Goal: Information Seeking & Learning: Learn about a topic

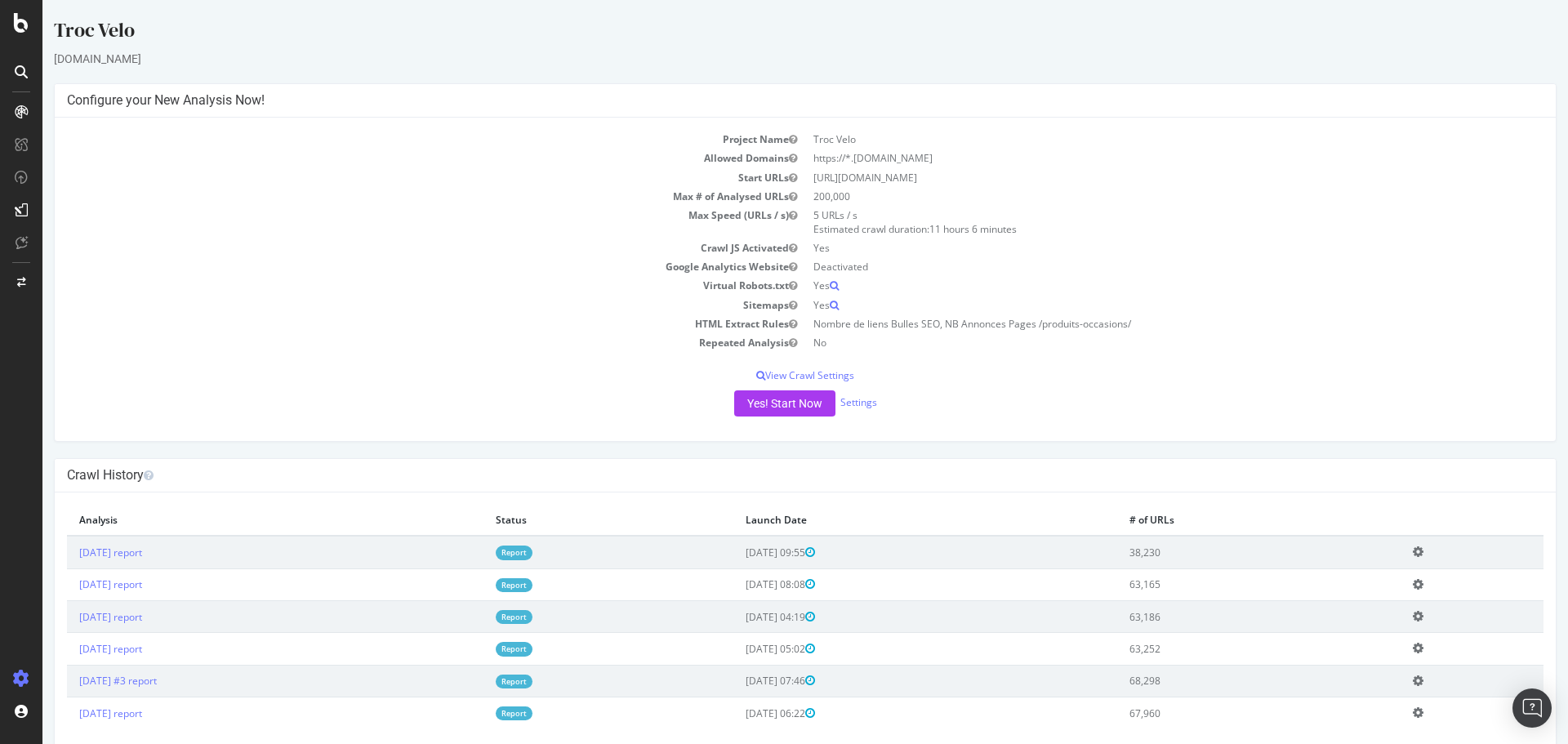
scroll to position [28, 0]
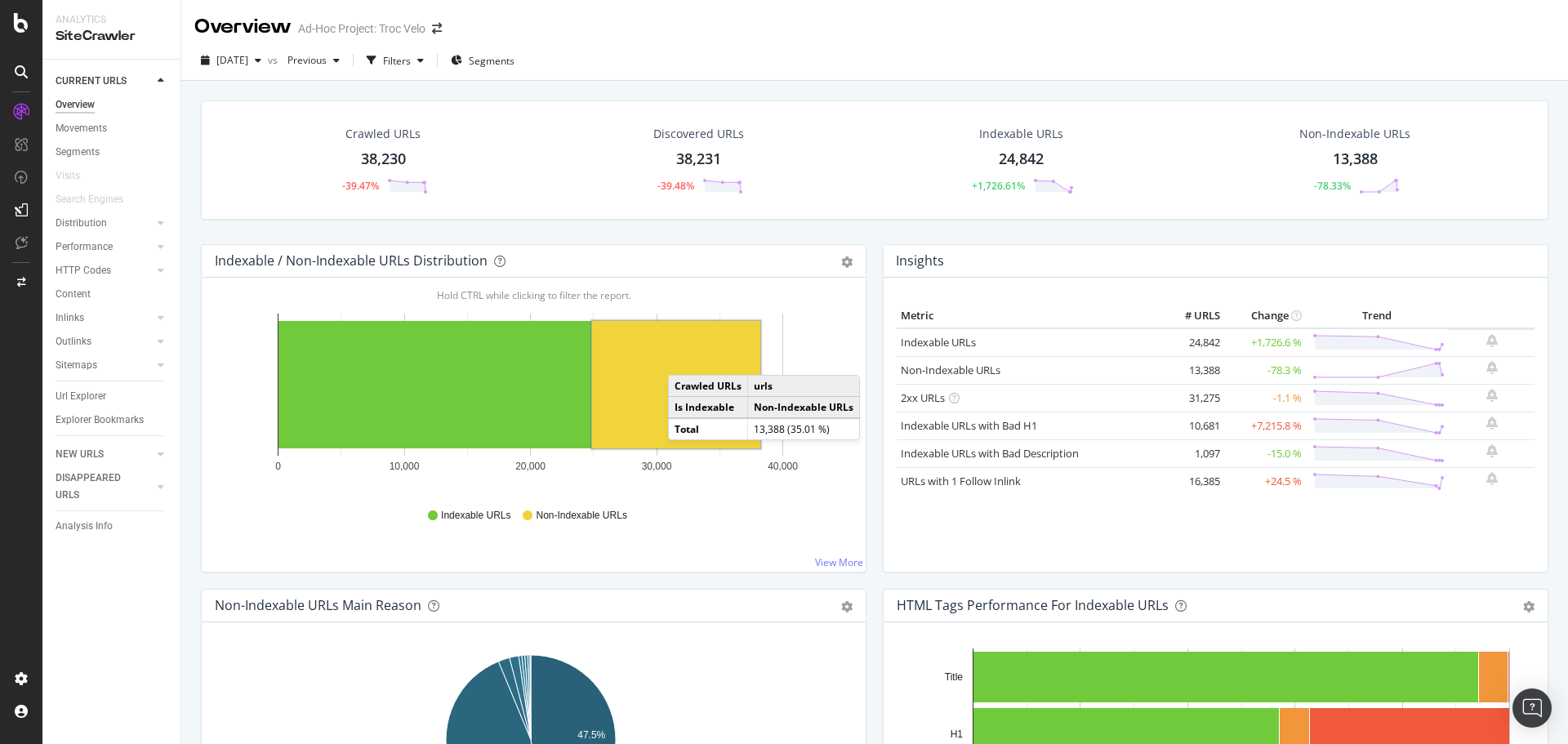
click at [684, 393] on td "Crawled URLs" at bounding box center [708, 387] width 79 height 22
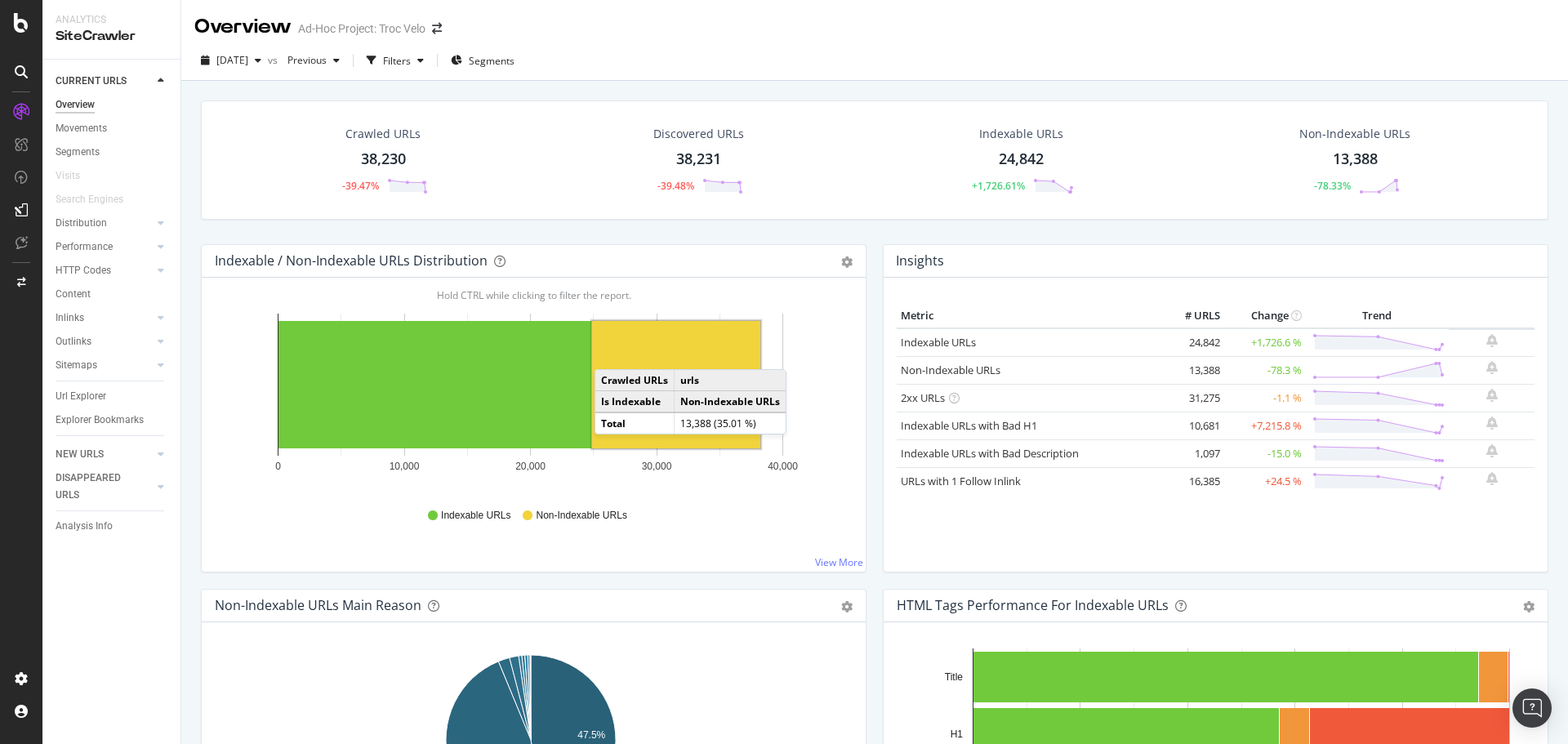
click at [611, 353] on rect "A chart." at bounding box center [676, 384] width 169 height 127
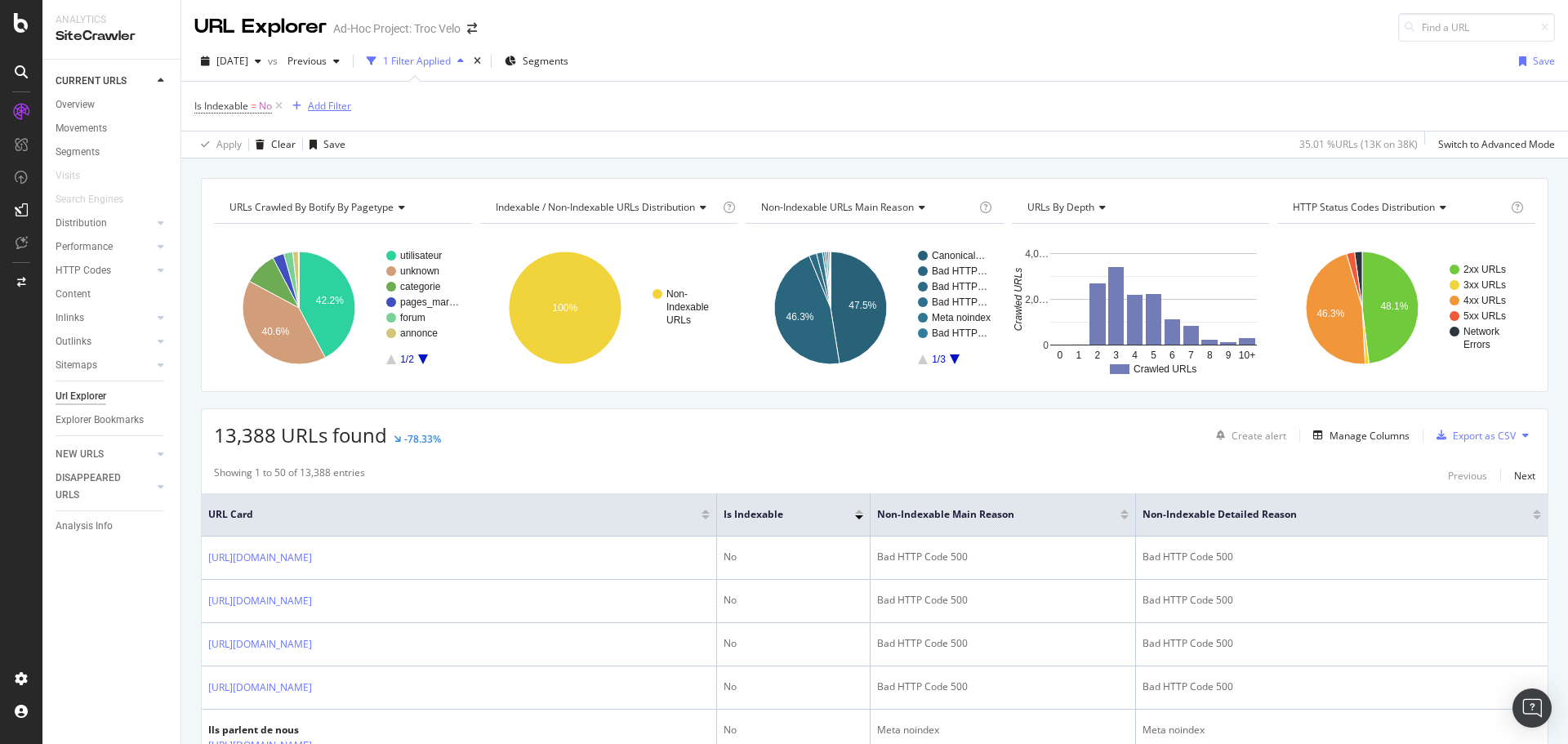
click at [321, 100] on div "Add Filter" at bounding box center [329, 106] width 43 height 14
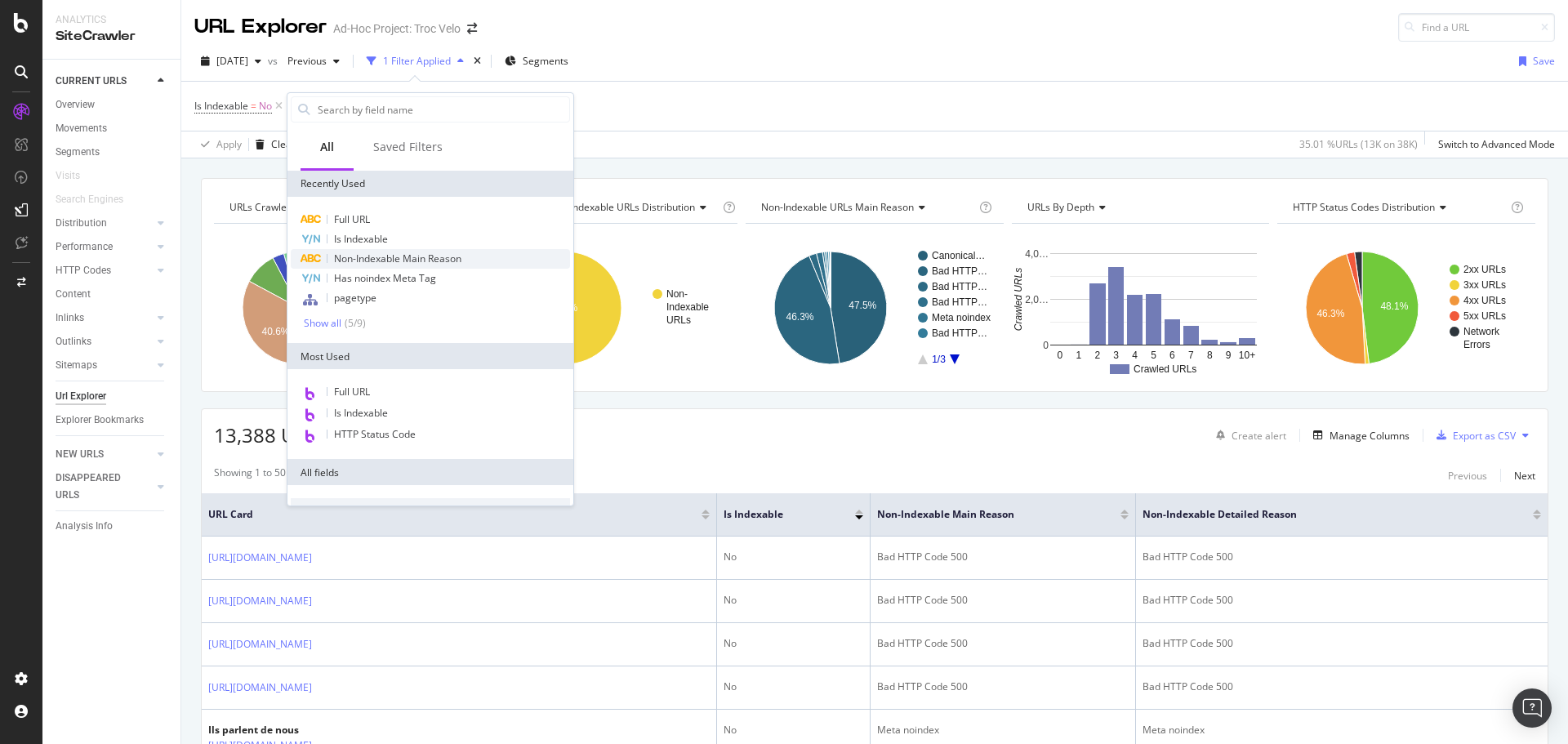
click at [409, 259] on span "Non-Indexable Main Reason" at bounding box center [397, 259] width 127 height 14
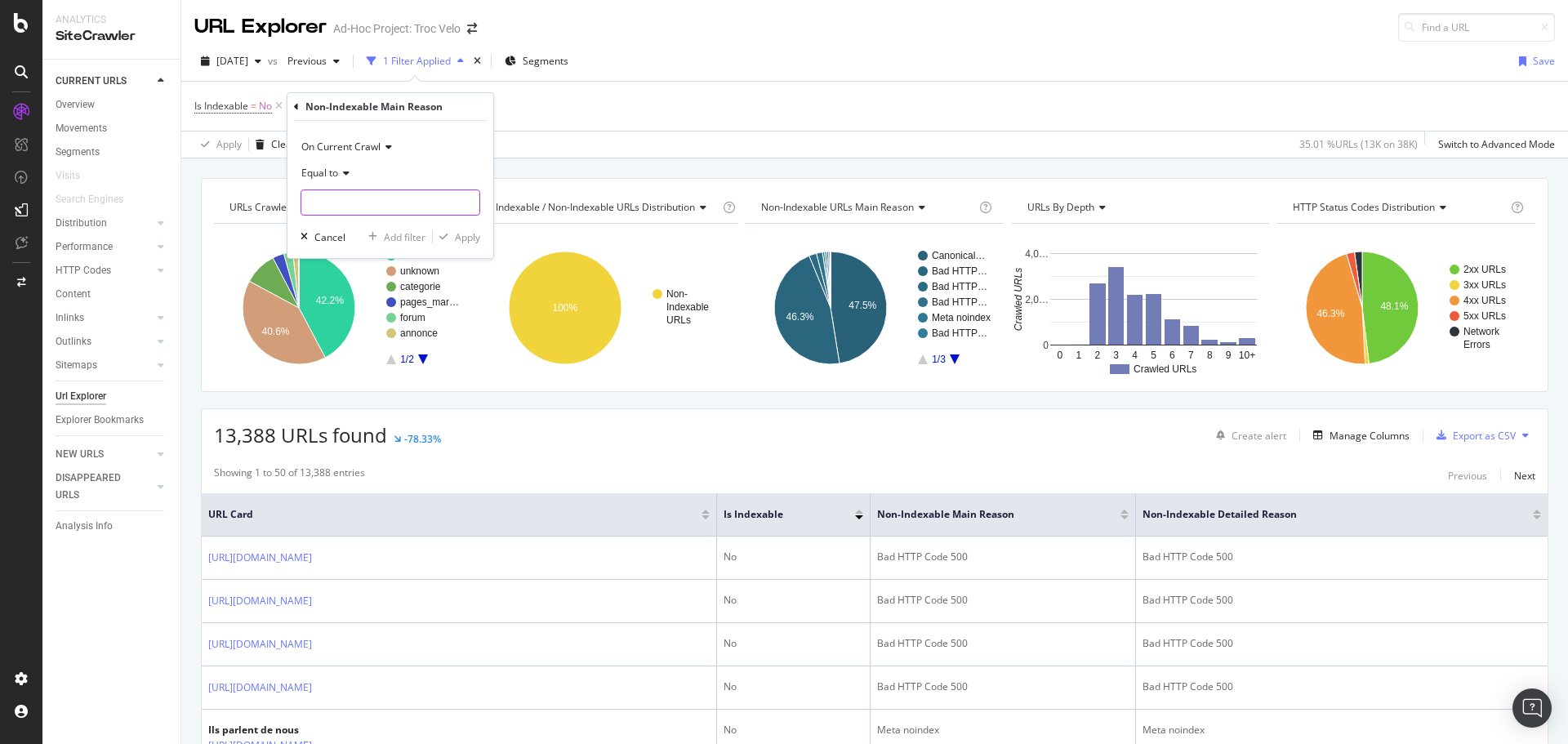
click at [367, 197] on input "text" at bounding box center [391, 202] width 178 height 26
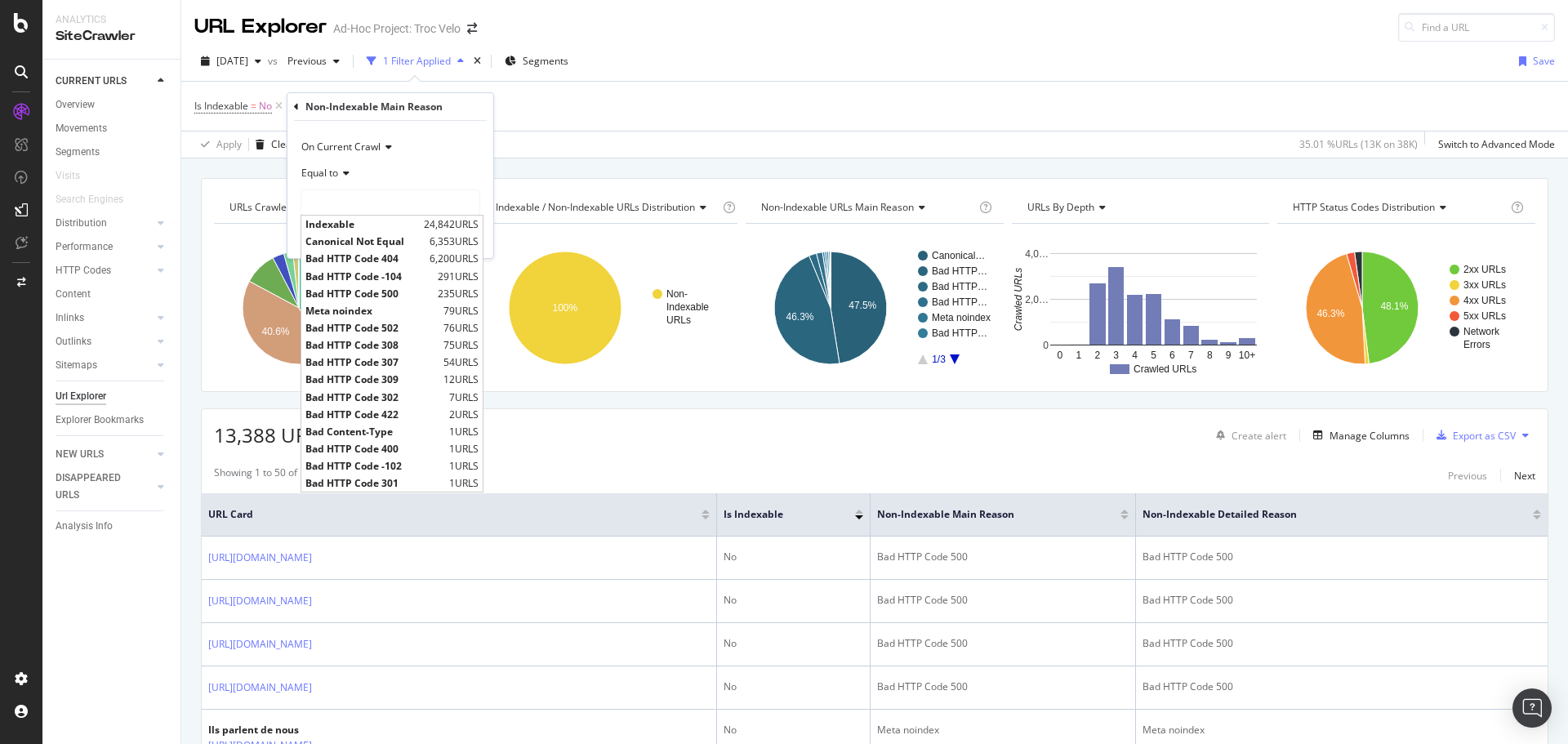
click at [663, 88] on div "Is Indexable = No Add Filter" at bounding box center [874, 107] width 1360 height 49
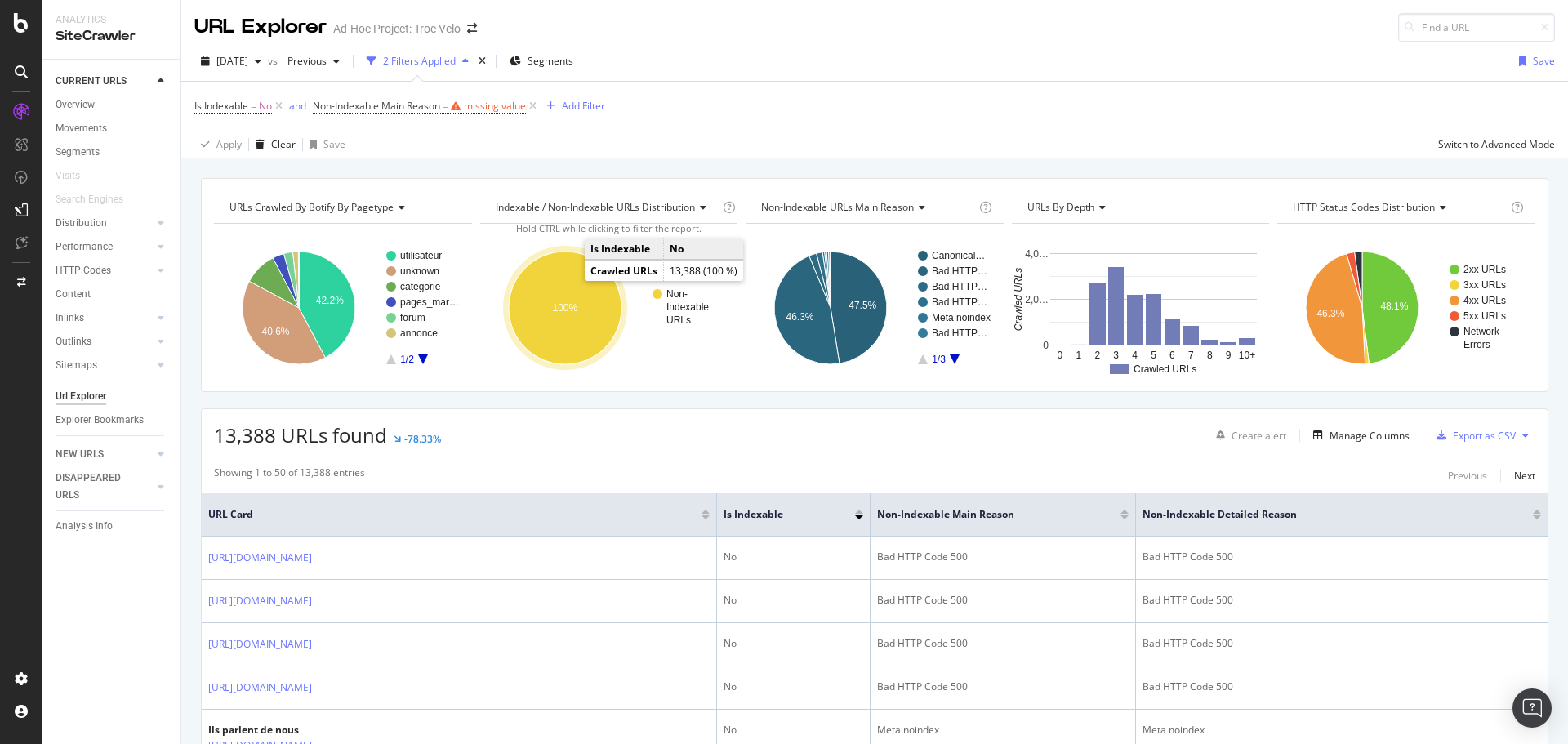
click at [555, 299] on ellipse "A chart." at bounding box center [565, 308] width 112 height 112
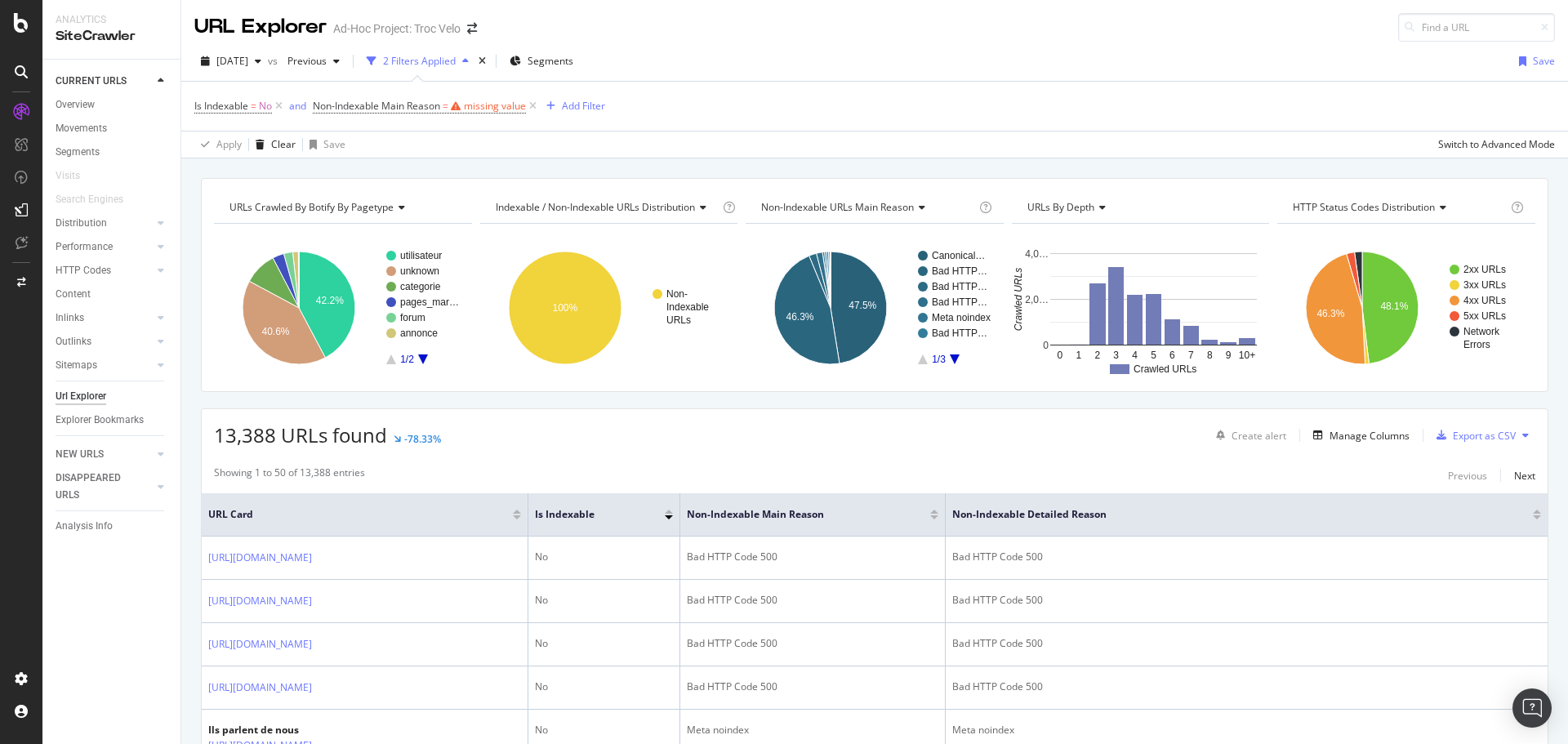
click at [436, 115] on span "Non-Indexable Main Reason = missing value" at bounding box center [426, 106] width 227 height 23
click at [446, 109] on span "=" at bounding box center [446, 106] width 6 height 14
click at [392, 202] on input "text" at bounding box center [418, 200] width 178 height 26
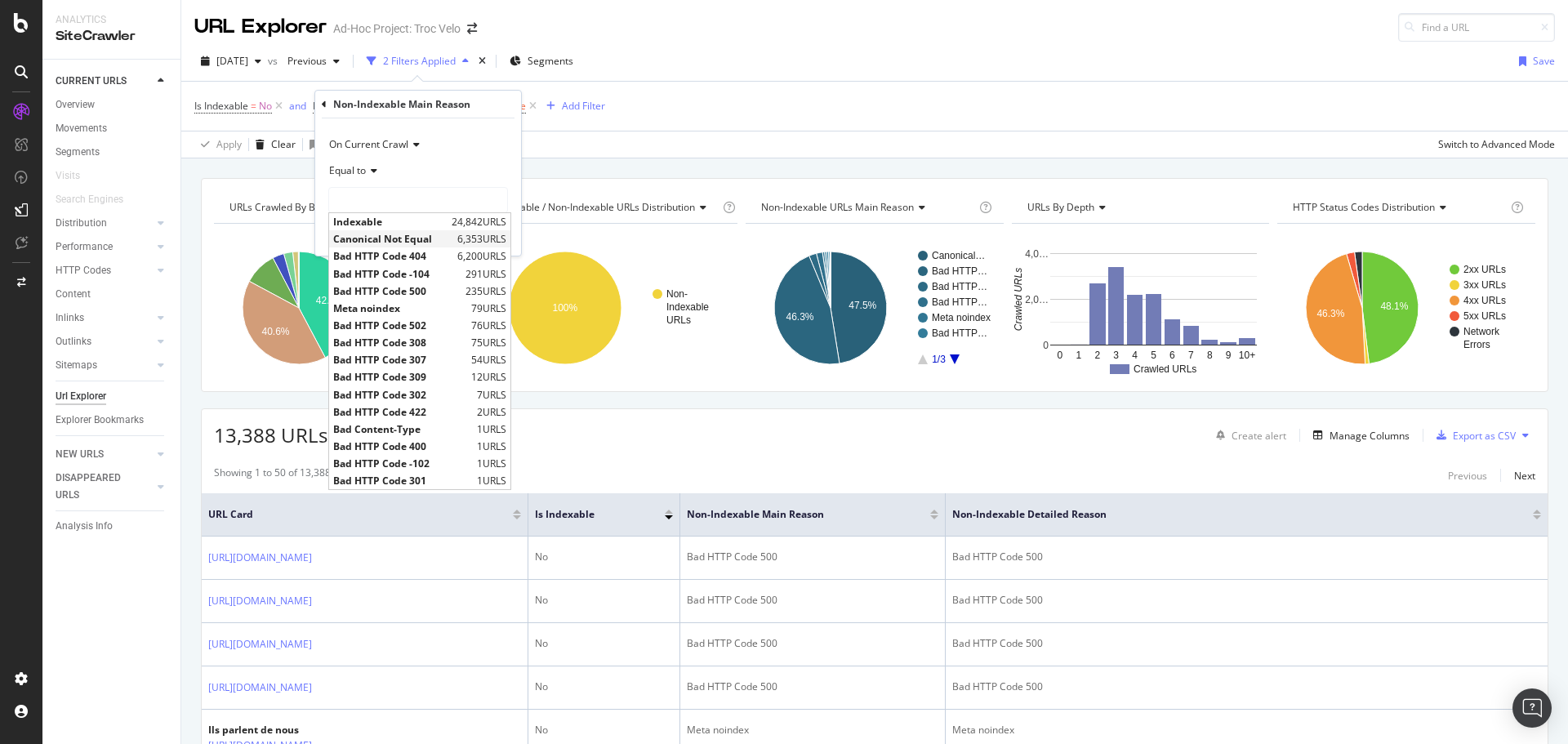
click at [396, 244] on span "Canonical Not Equal" at bounding box center [393, 239] width 120 height 14
type input "Canonical Not Equal"
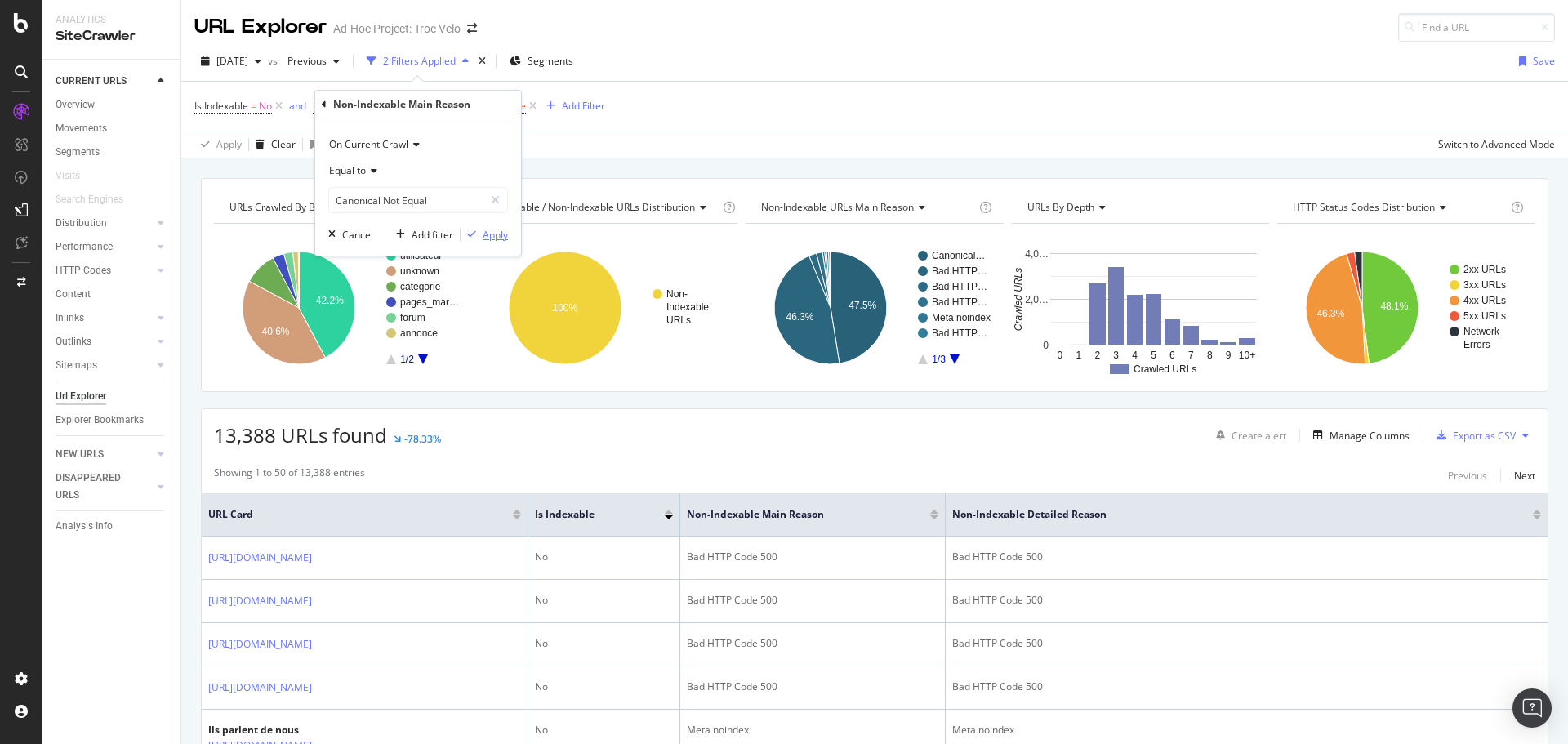
click at [482, 235] on div "Apply" at bounding box center [495, 235] width 26 height 14
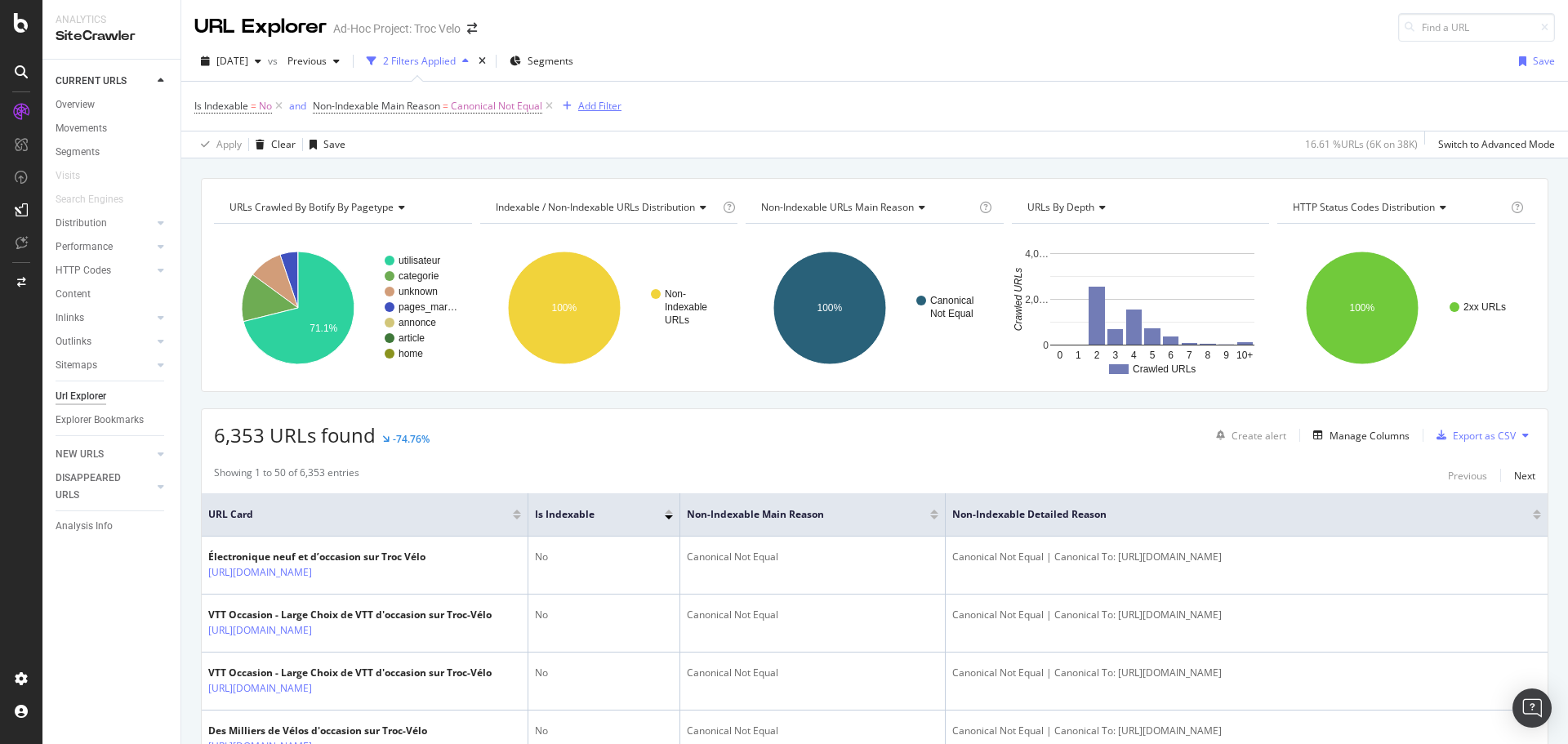
click at [605, 112] on div "Add Filter" at bounding box center [600, 106] width 43 height 14
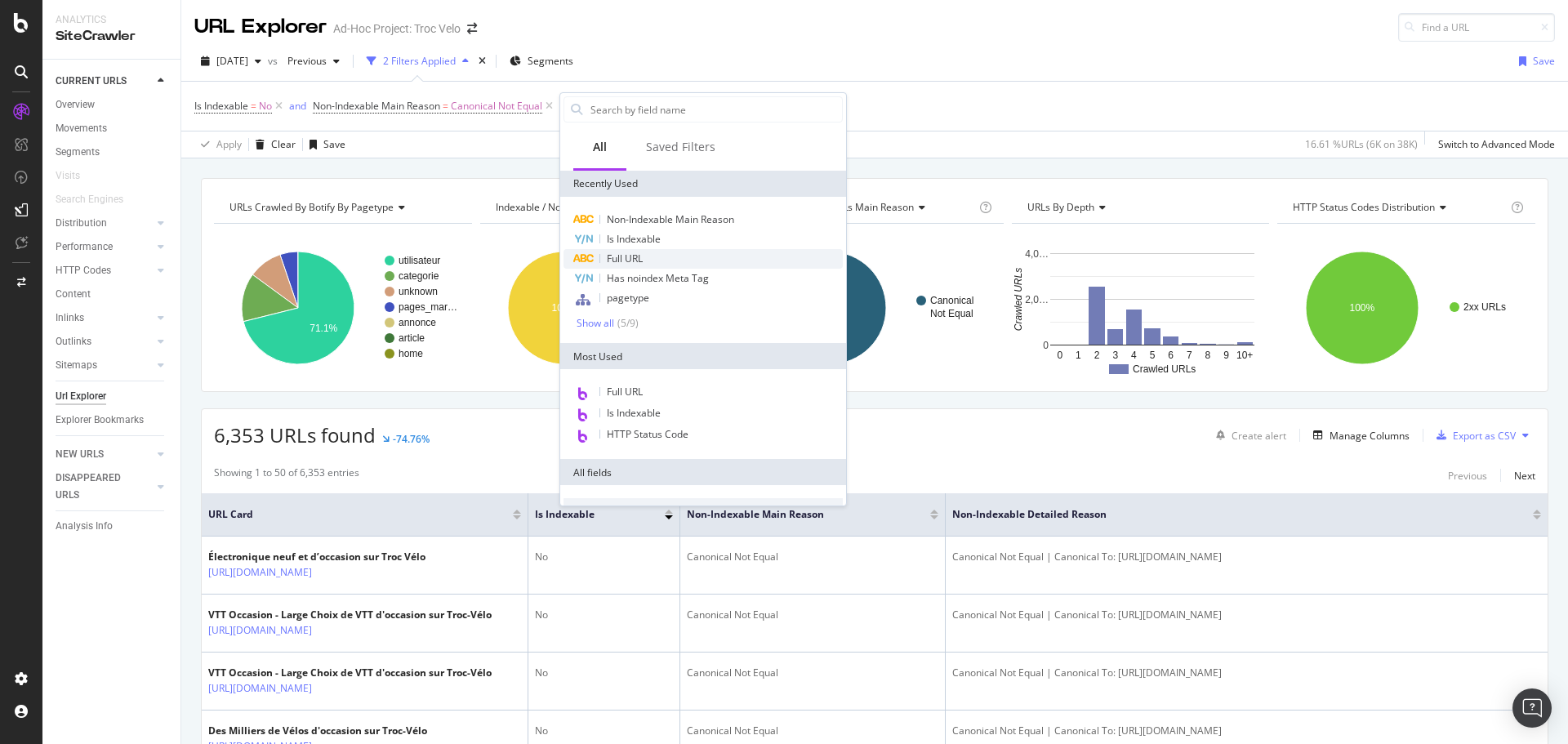
click at [652, 256] on div "Full URL" at bounding box center [702, 260] width 279 height 20
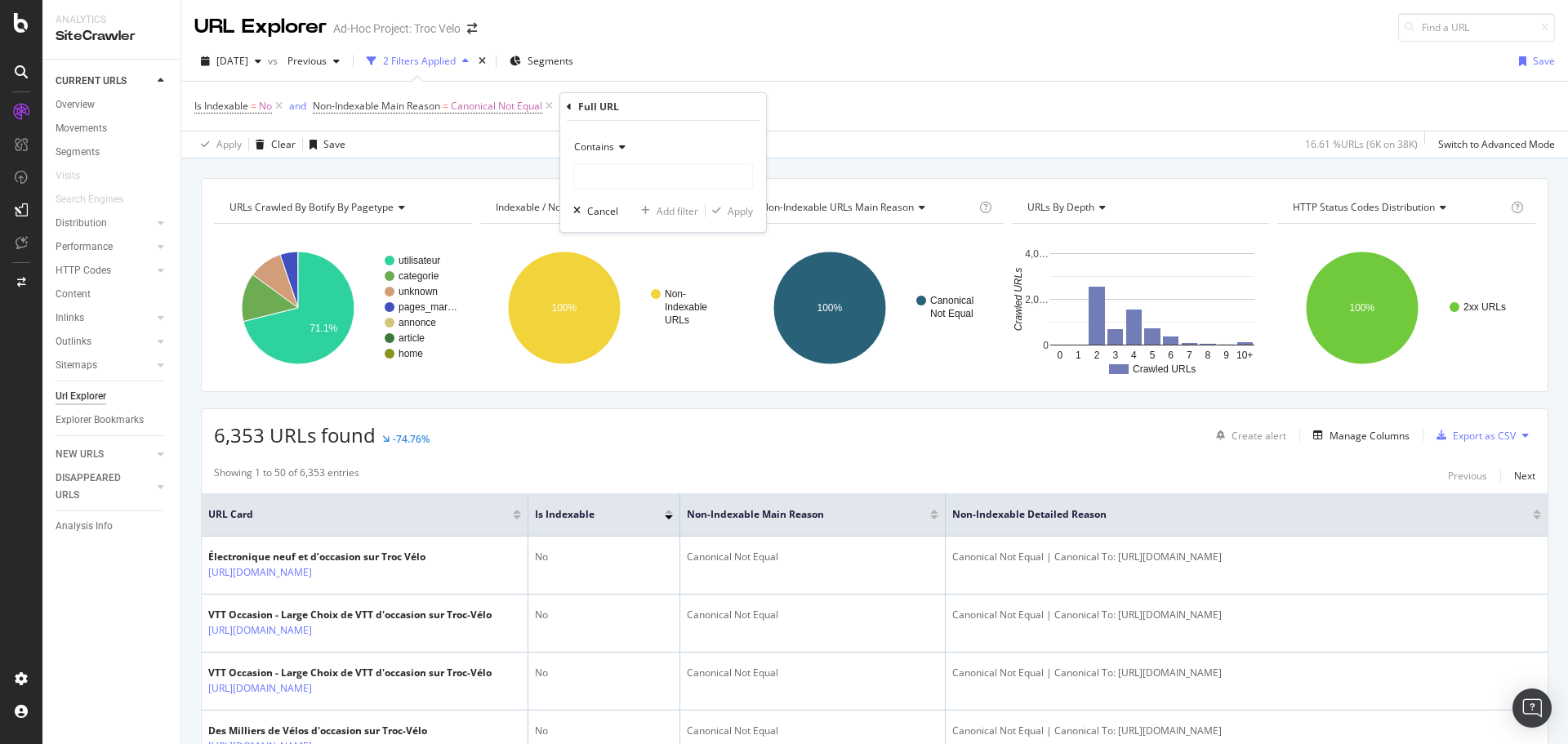
click at [619, 146] on icon at bounding box center [620, 147] width 12 height 10
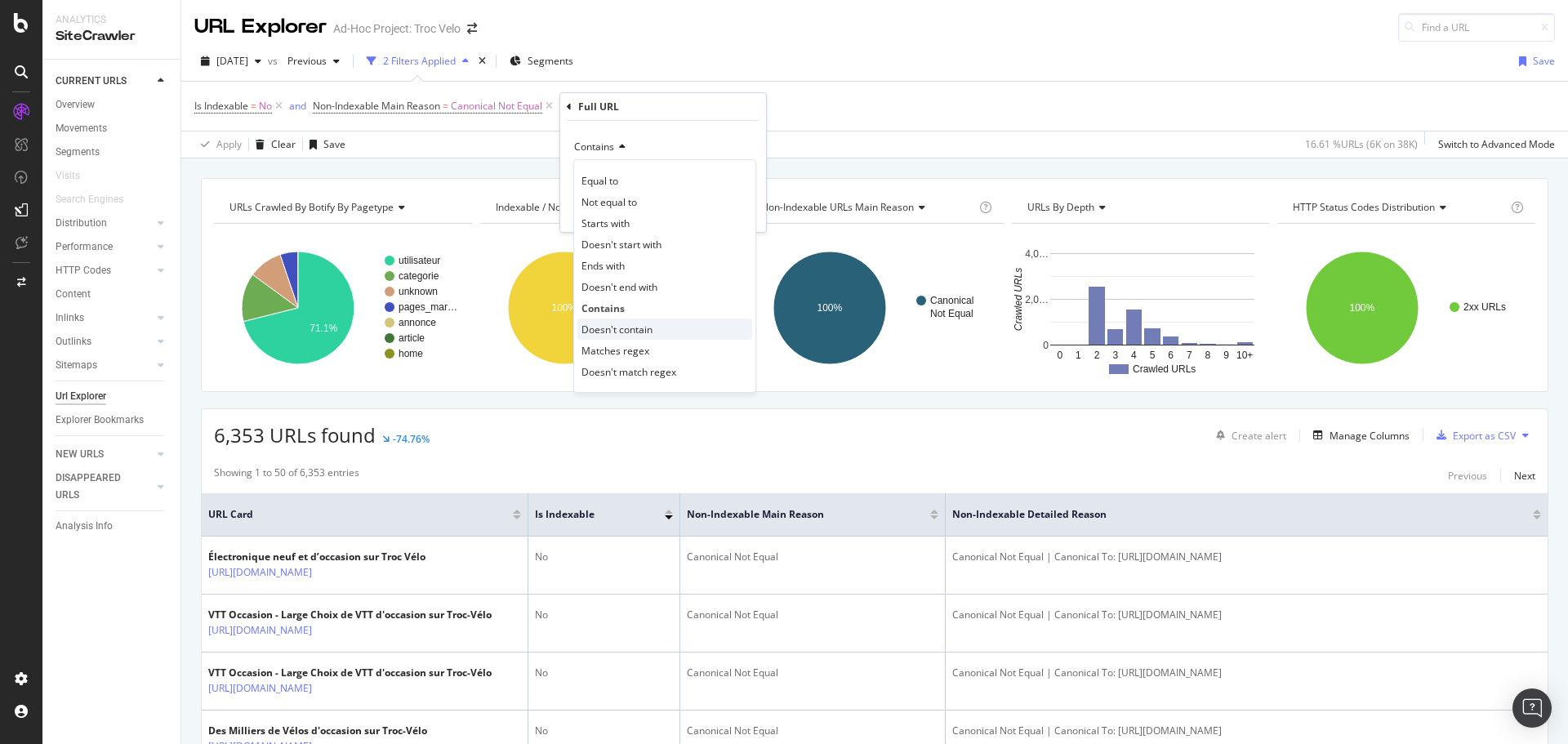
click at [642, 328] on span "Doesn't contain" at bounding box center [617, 330] width 71 height 14
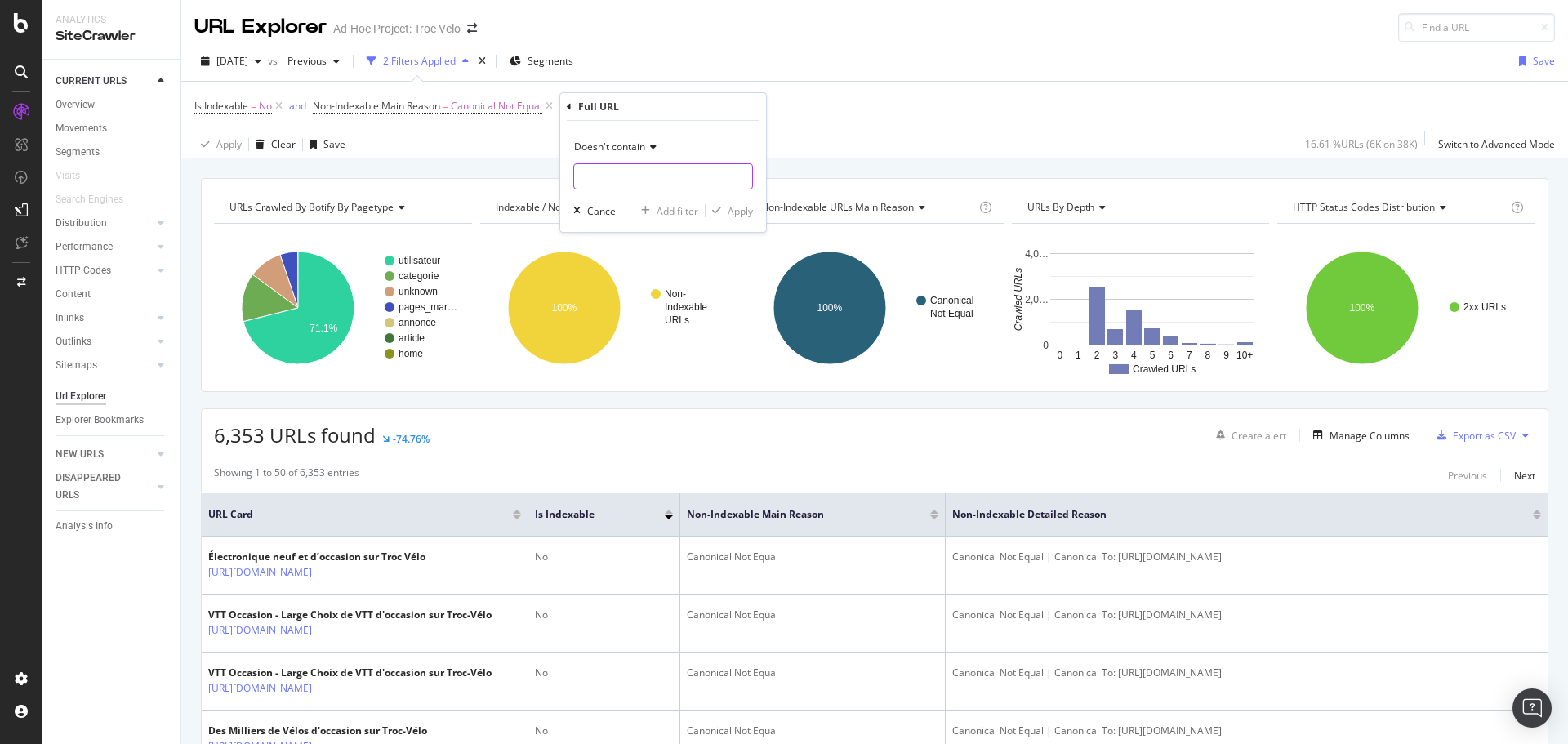
click at [606, 174] on input "text" at bounding box center [663, 177] width 178 height 26
type input "?p="
click at [731, 210] on div "Apply" at bounding box center [741, 211] width 26 height 14
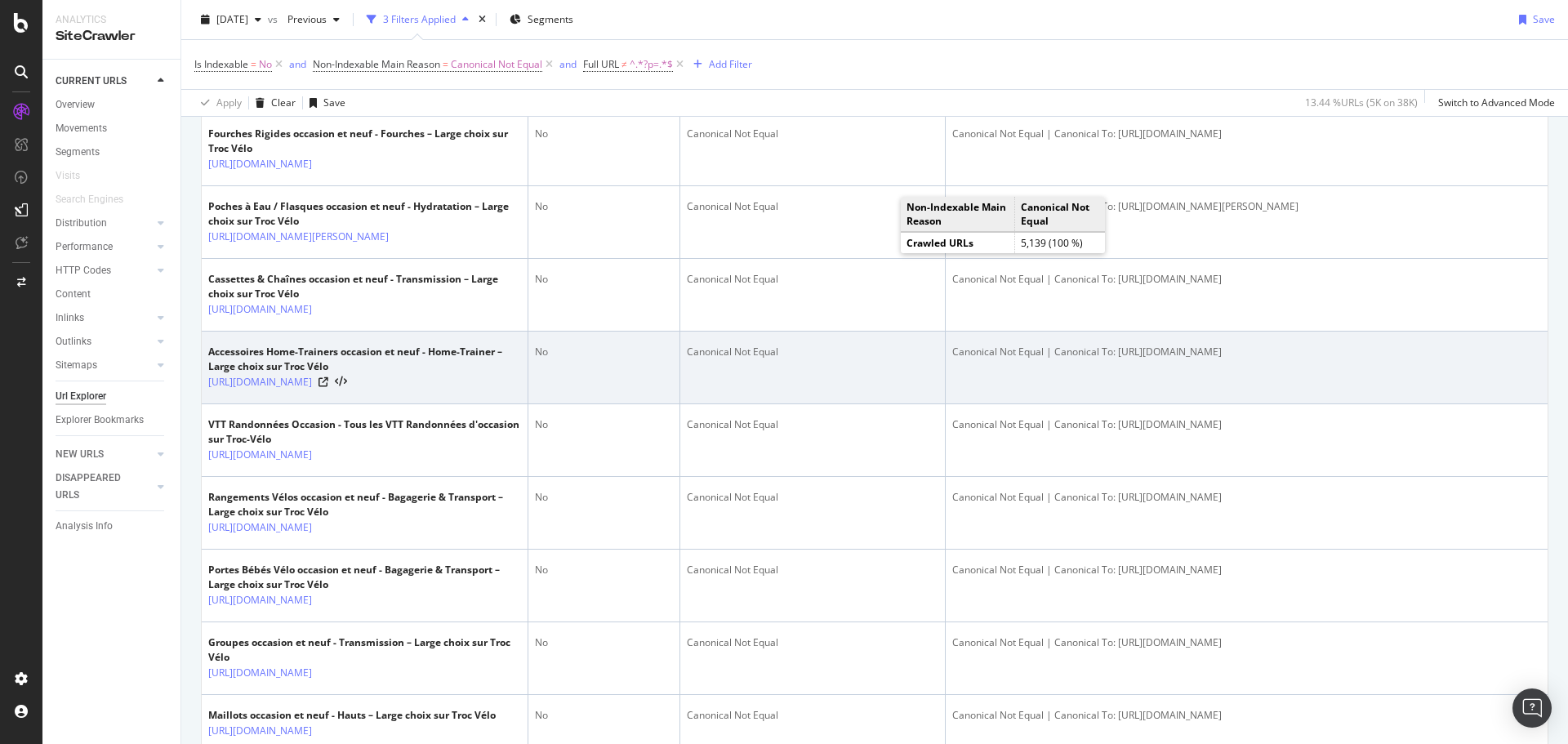
scroll to position [1470, 0]
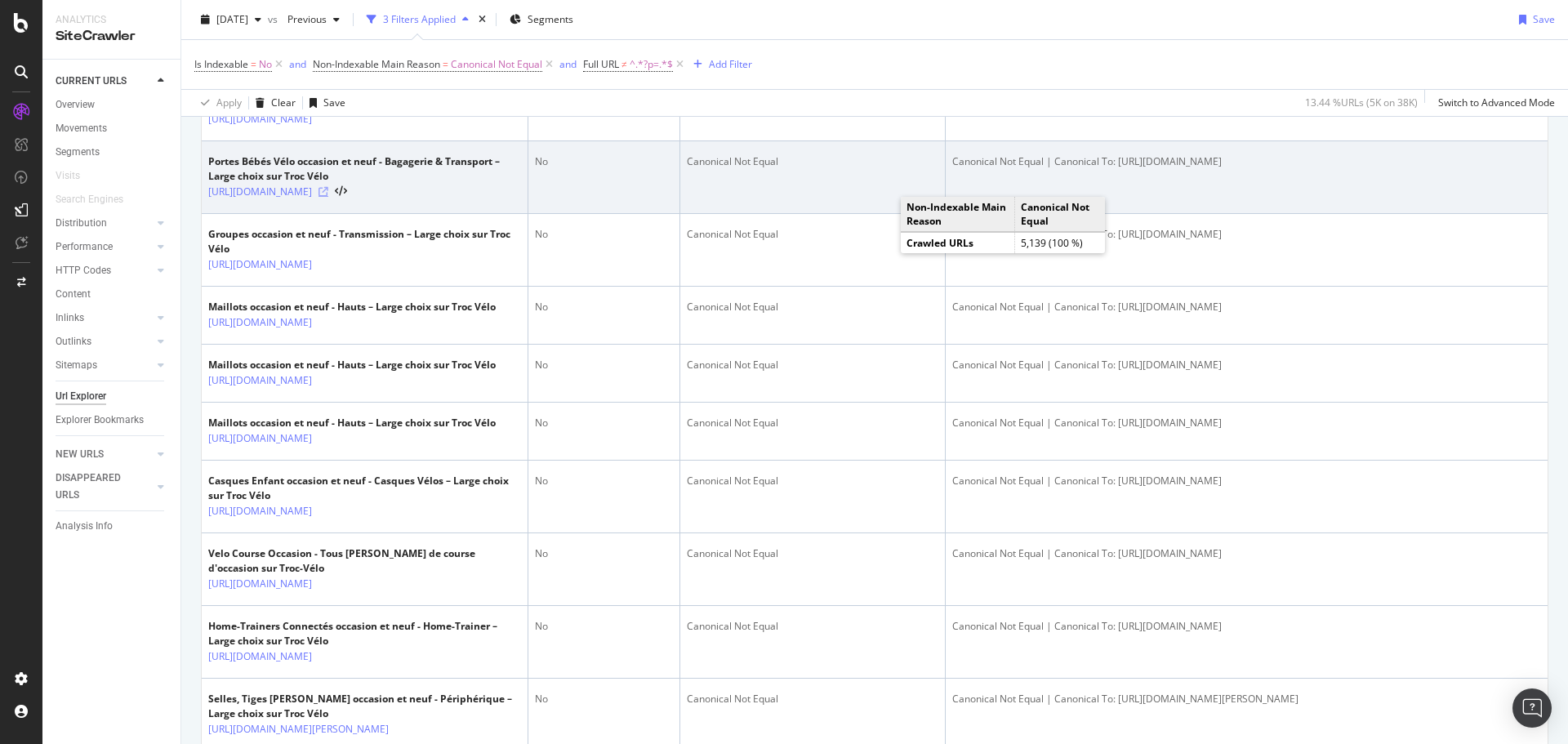
click at [328, 197] on icon at bounding box center [323, 192] width 10 height 10
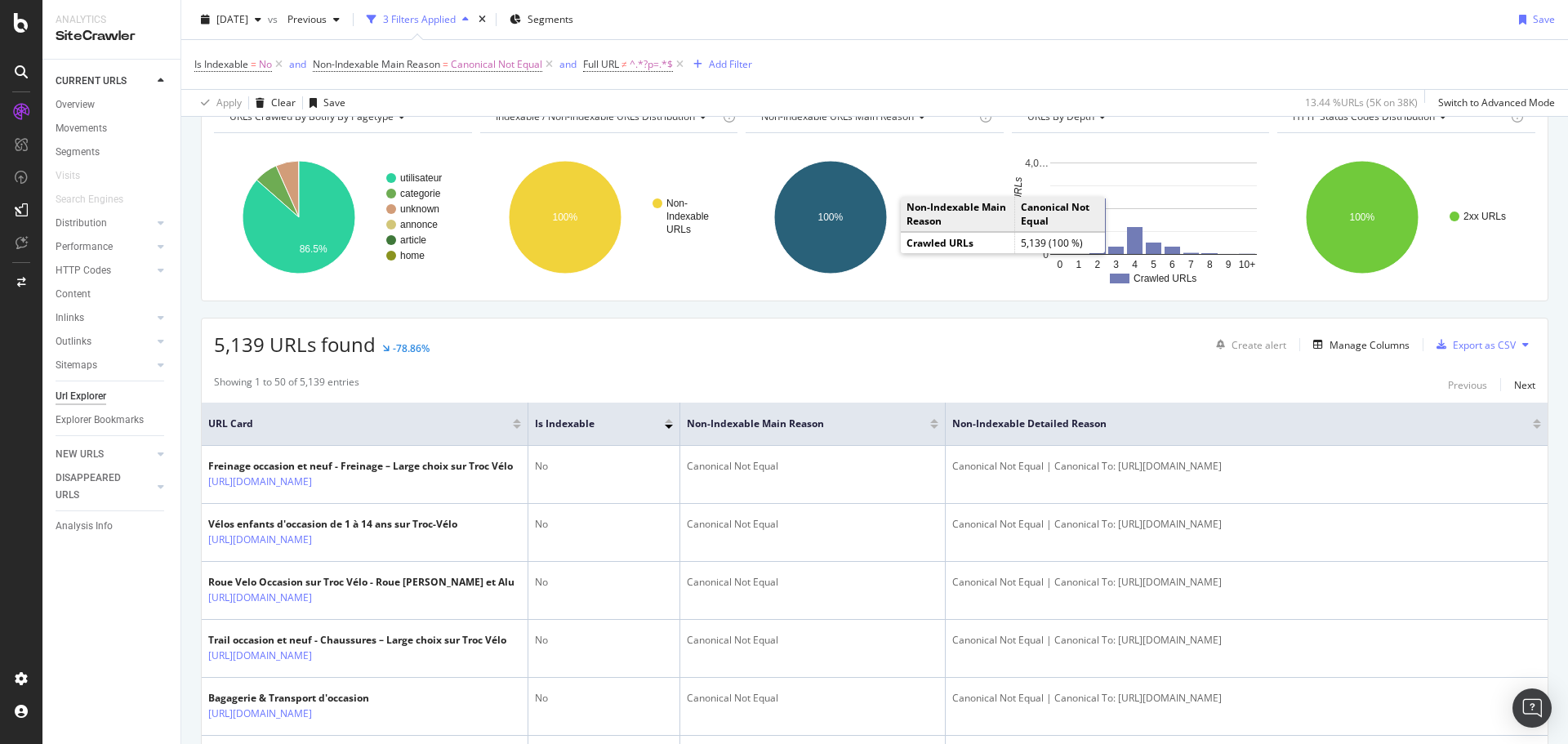
scroll to position [0, 0]
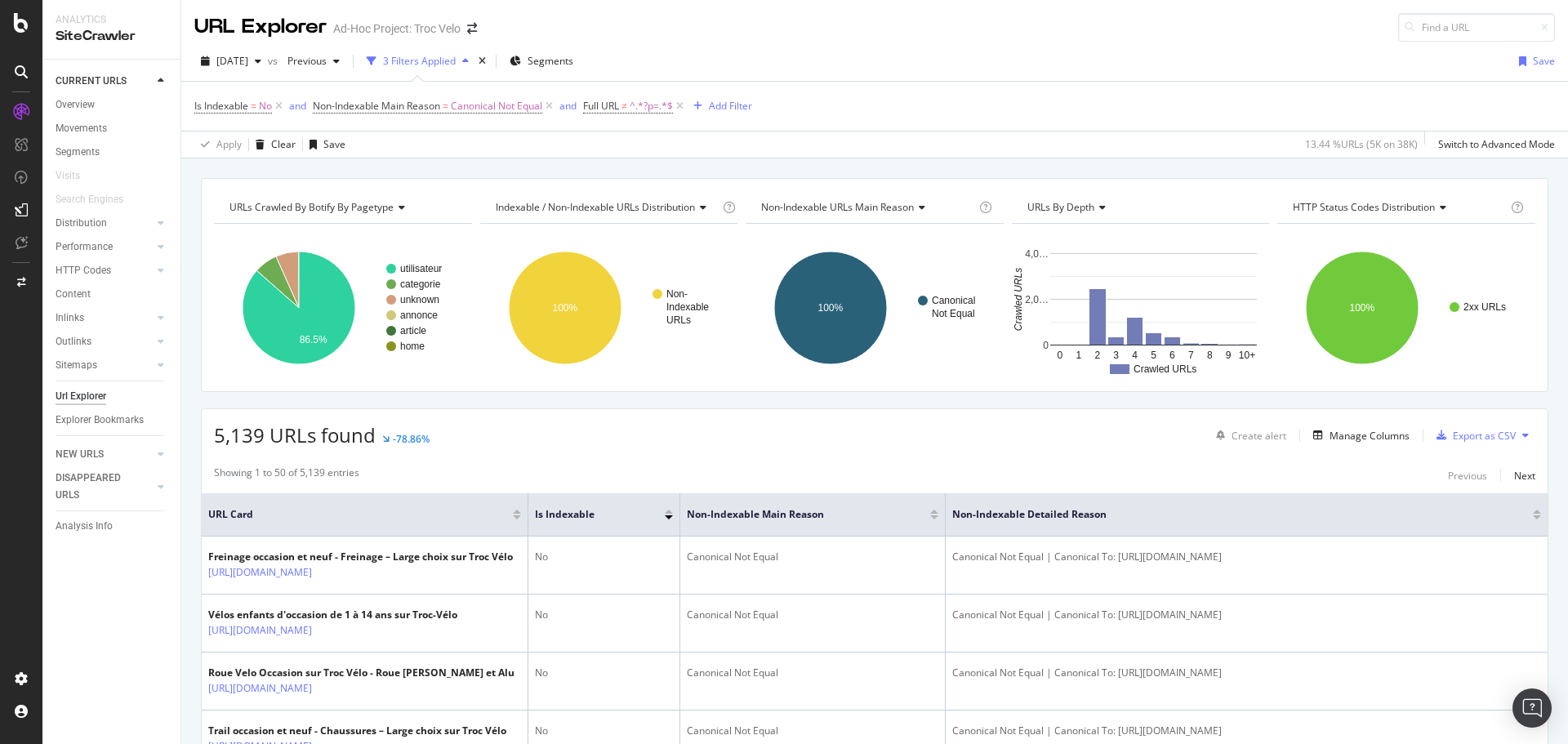
click at [929, 387] on div "URLs Crawled By Botify By pagetype Chart (by Value) Table Expand Export as CSV …" at bounding box center [875, 285] width 1347 height 214
click at [638, 110] on span "^.*?p=.*$" at bounding box center [651, 106] width 43 height 23
click at [640, 178] on input "?p=" at bounding box center [677, 174] width 154 height 26
click at [636, 144] on span "Doesn't contain" at bounding box center [636, 144] width 71 height 14
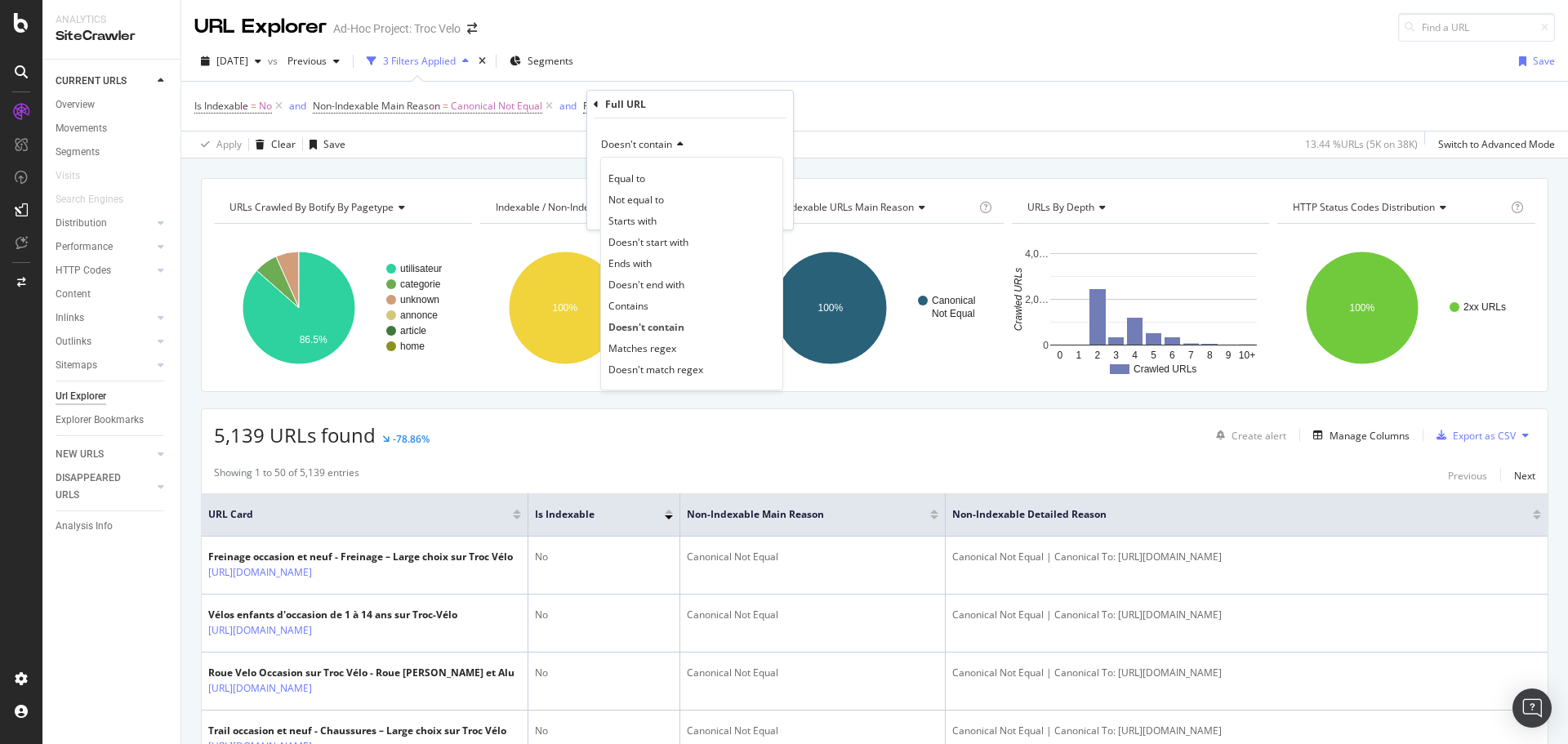
click at [666, 298] on div "Contains" at bounding box center [691, 306] width 175 height 22
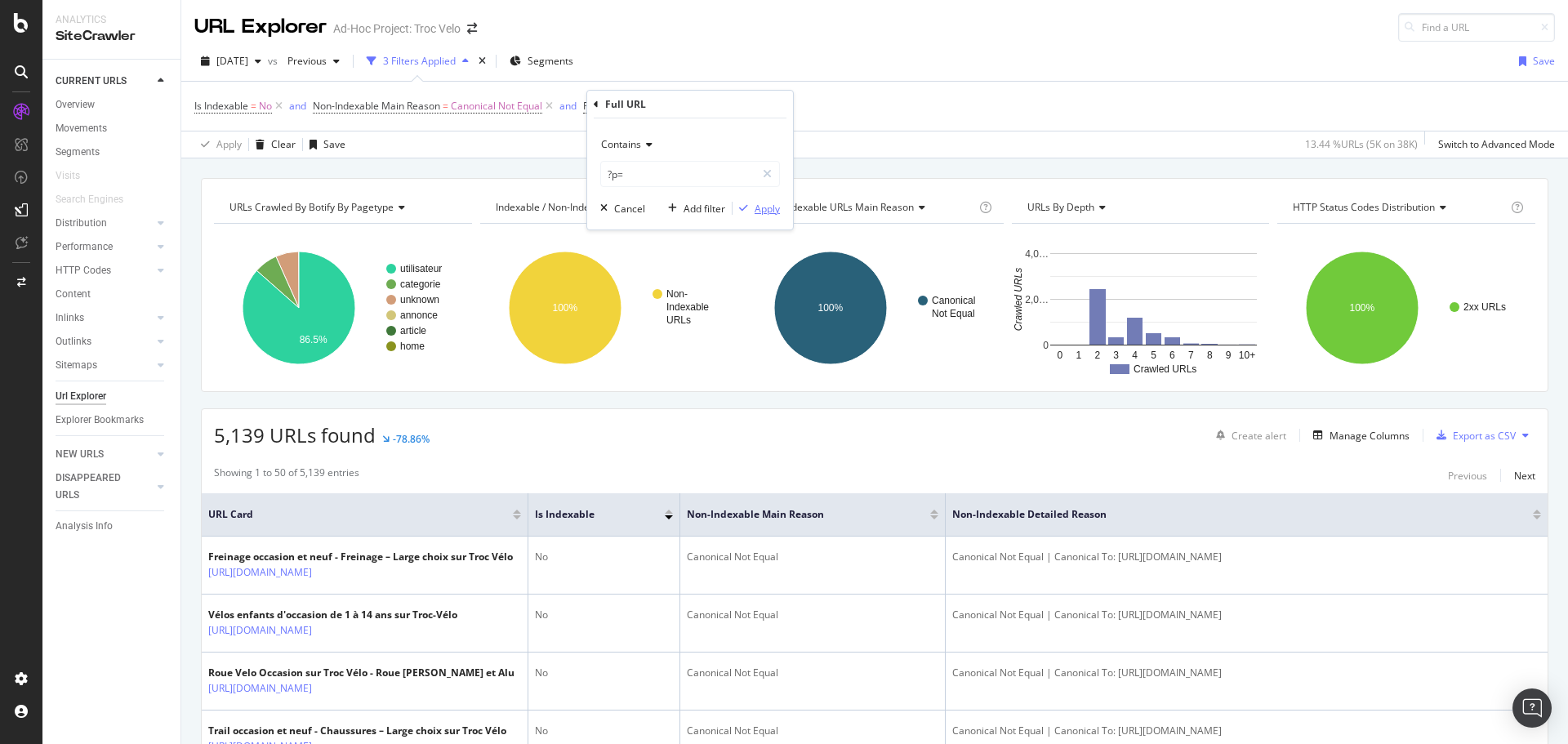
click at [766, 214] on div "Apply" at bounding box center [767, 209] width 26 height 14
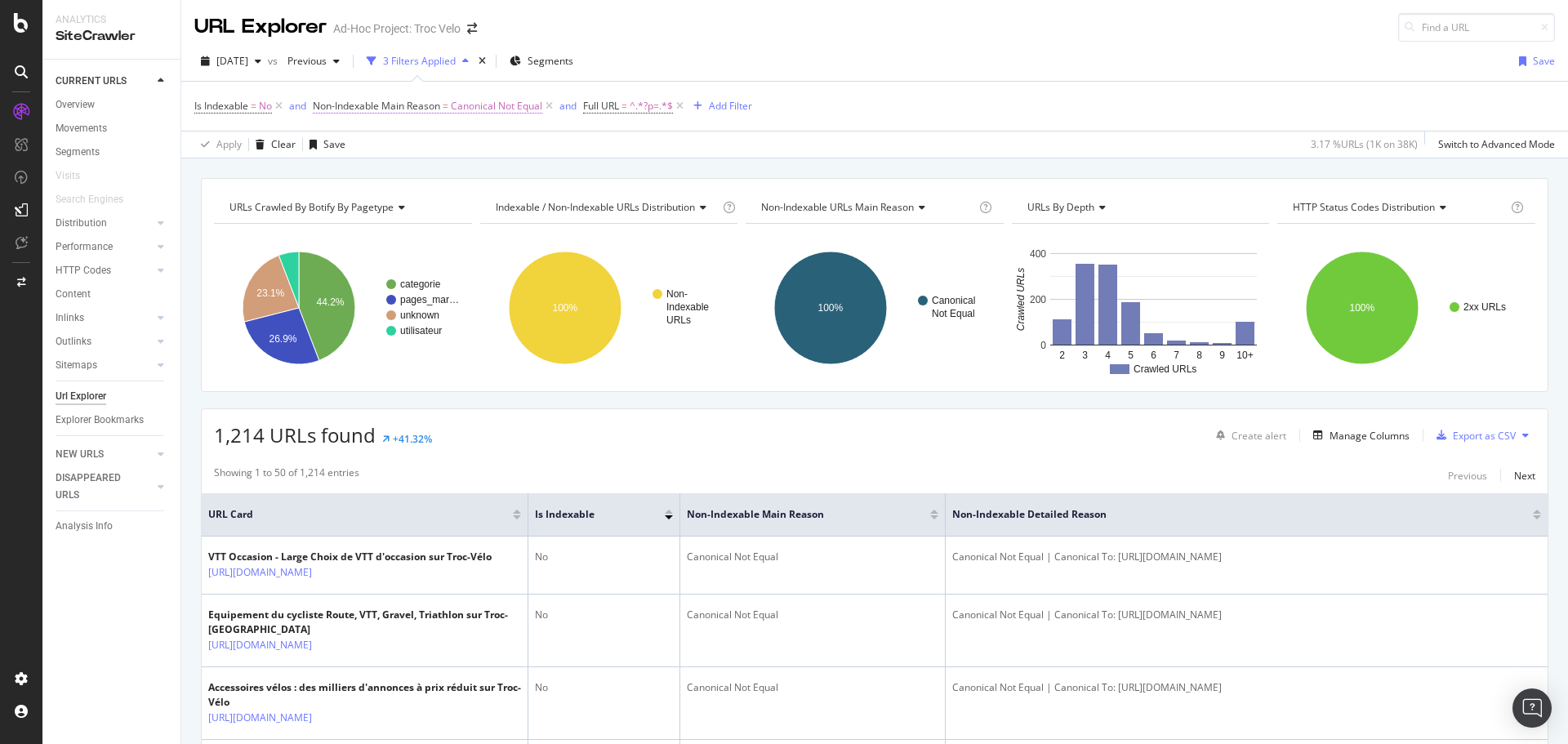
click at [423, 107] on span "Non-Indexable Main Reason" at bounding box center [376, 106] width 127 height 14
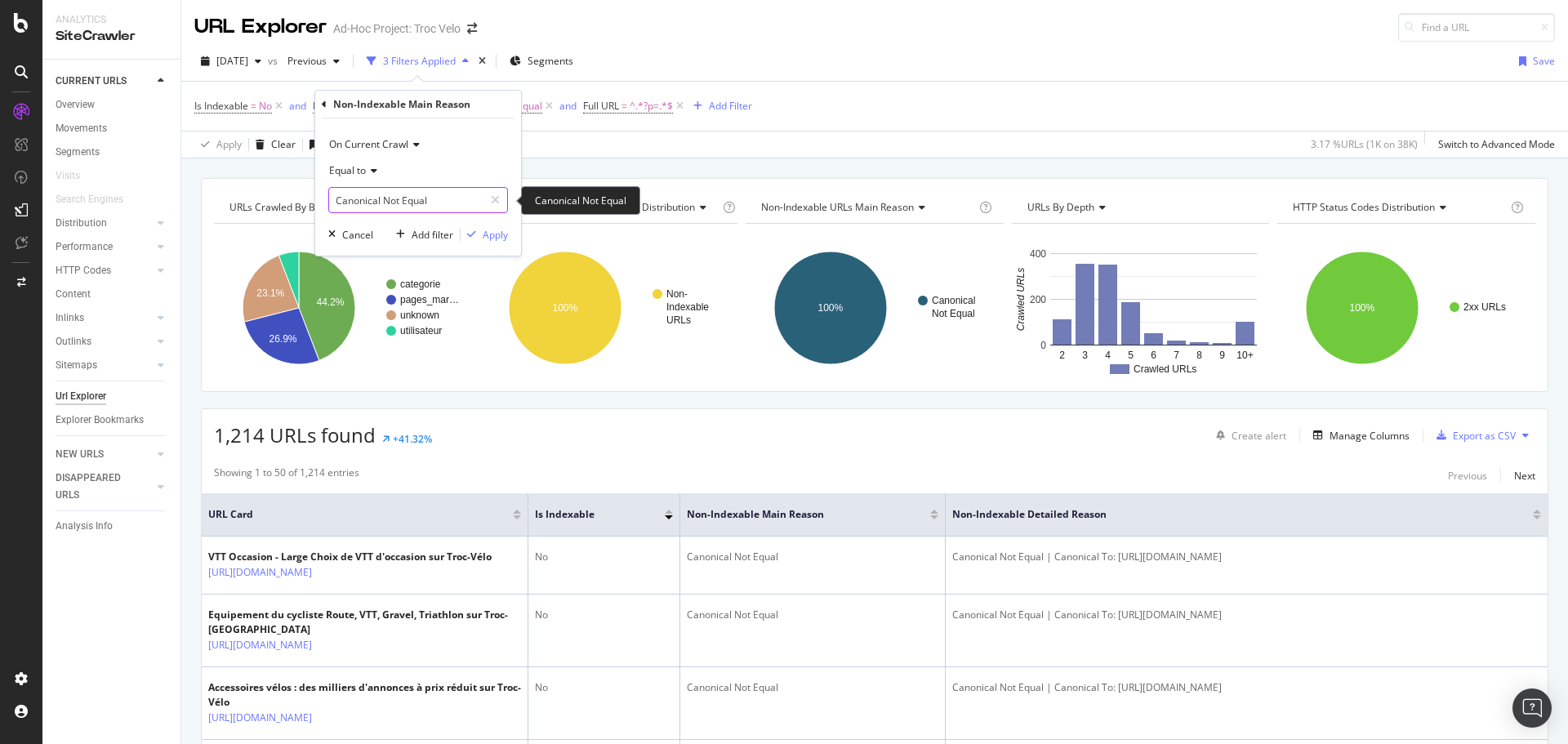
click at [424, 187] on input "Canonical Not Equal" at bounding box center [406, 200] width 154 height 26
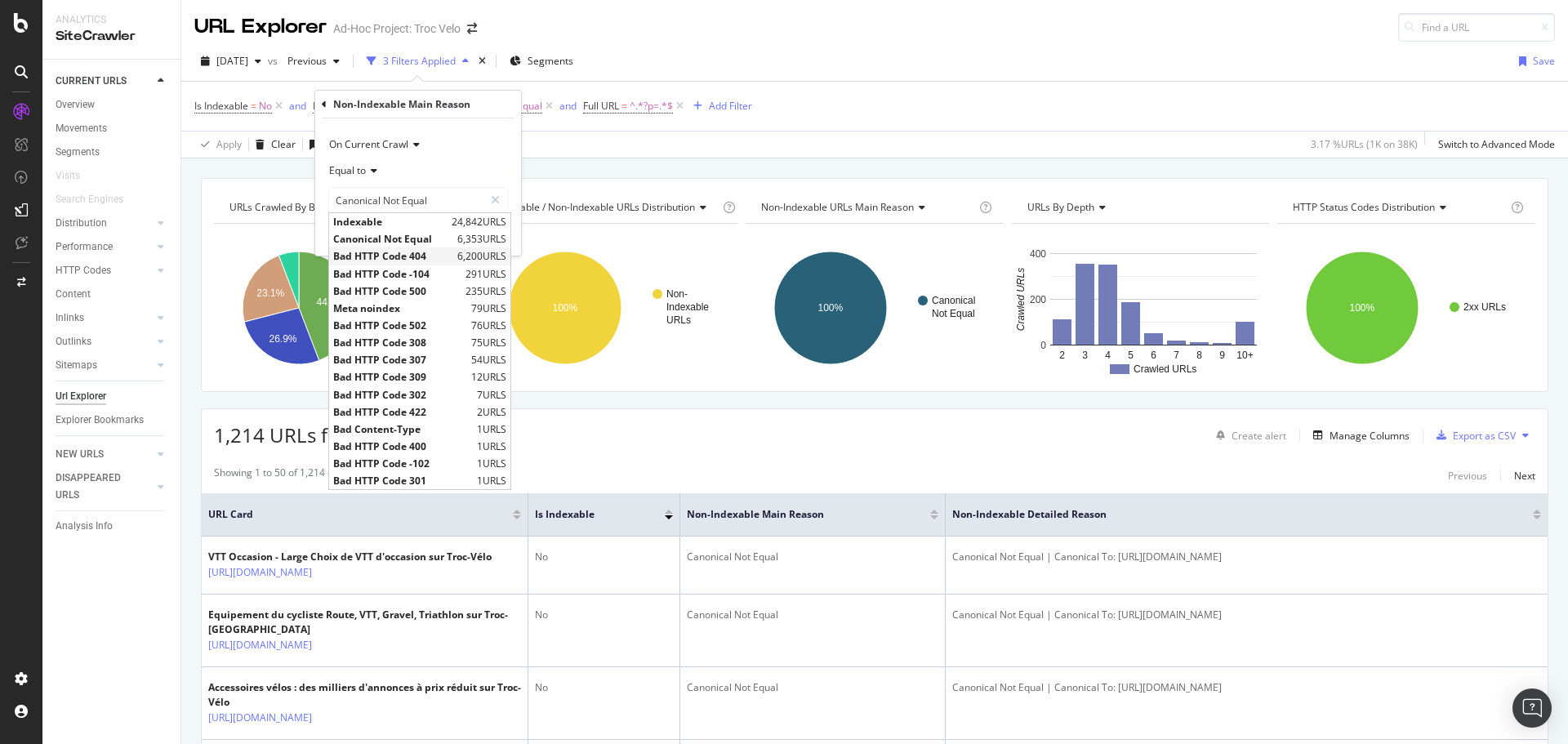
click at [441, 258] on span "Bad HTTP Code 404" at bounding box center [393, 257] width 120 height 14
type input "Bad HTTP Code 404"
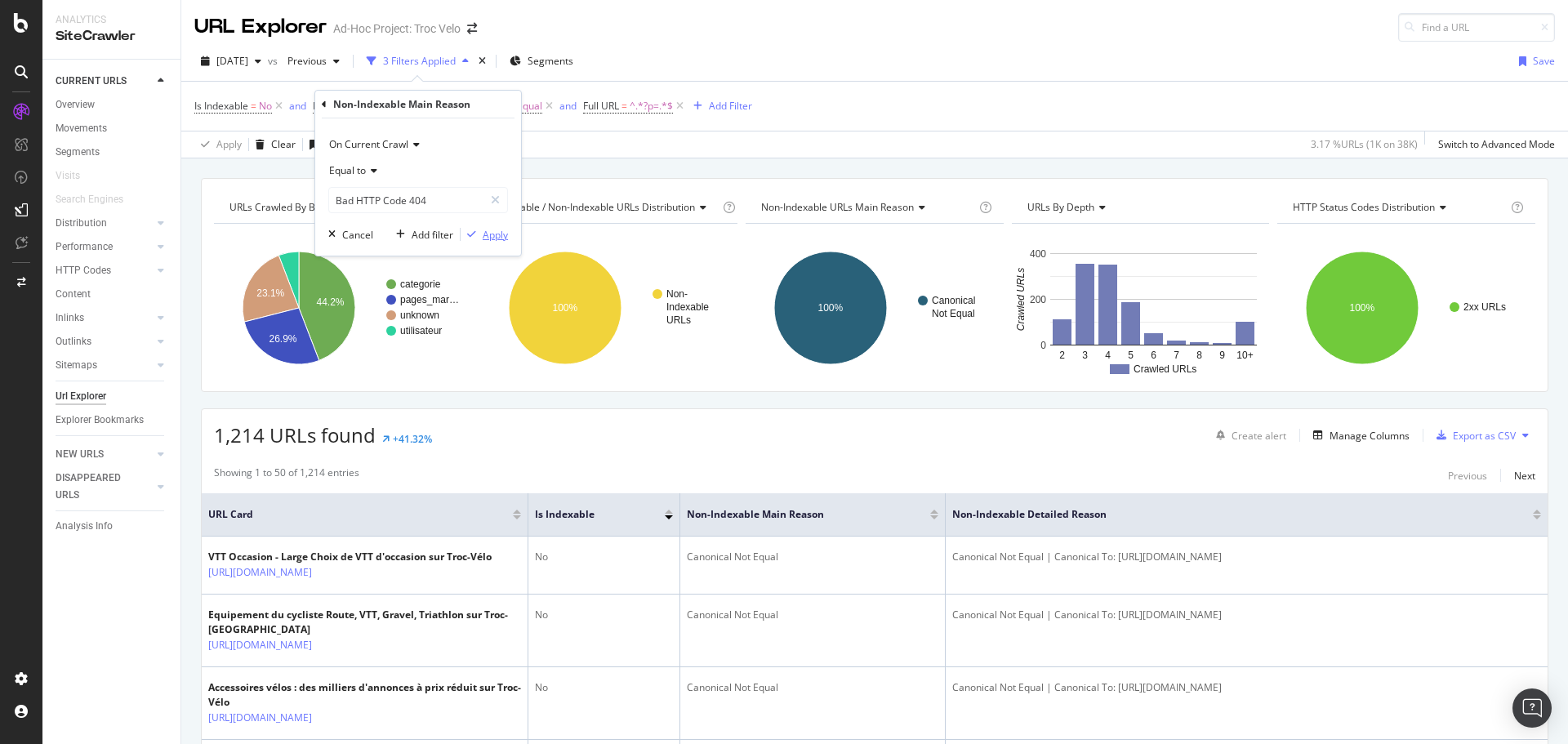
click at [493, 241] on div "Apply" at bounding box center [495, 235] width 26 height 14
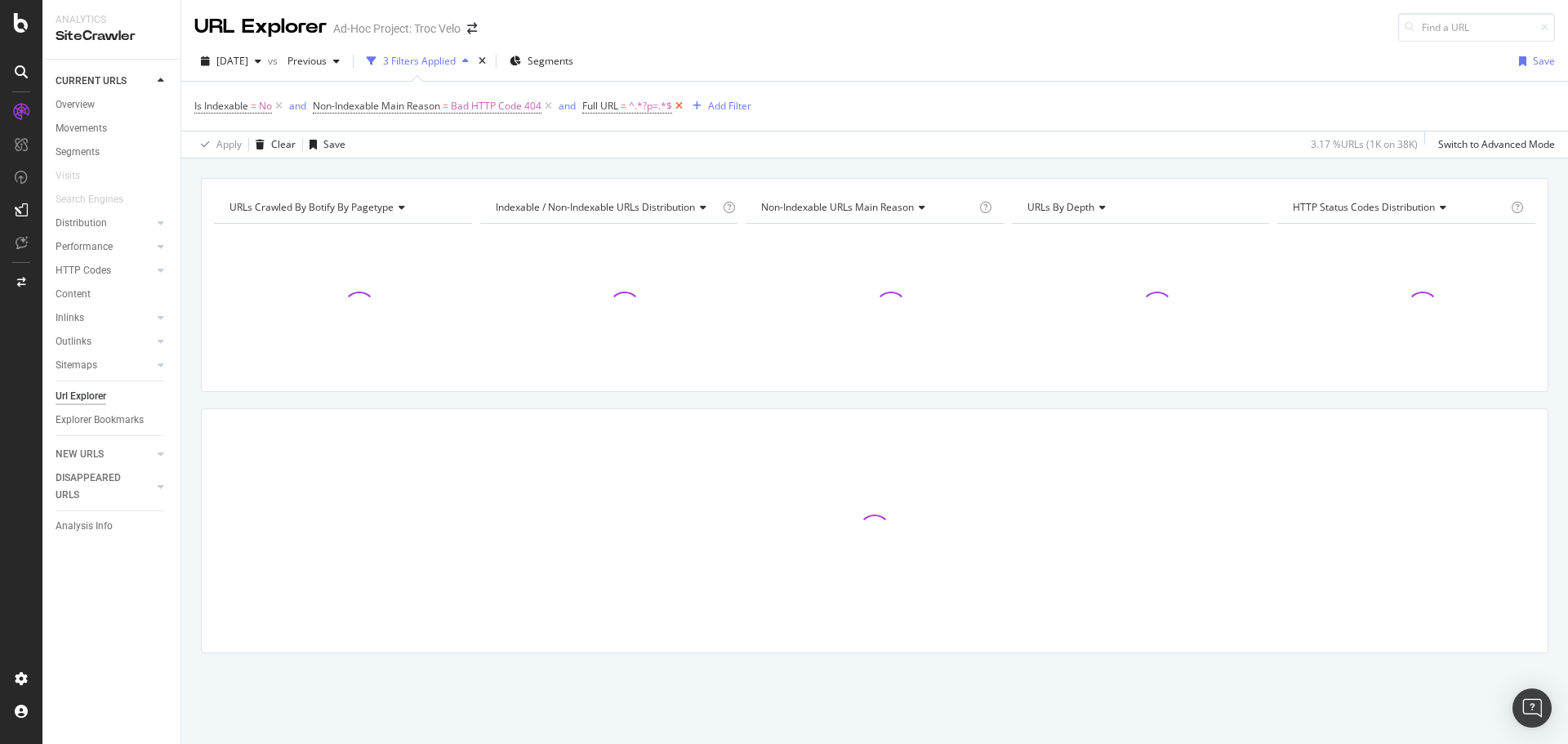
click at [679, 104] on icon at bounding box center [678, 106] width 14 height 17
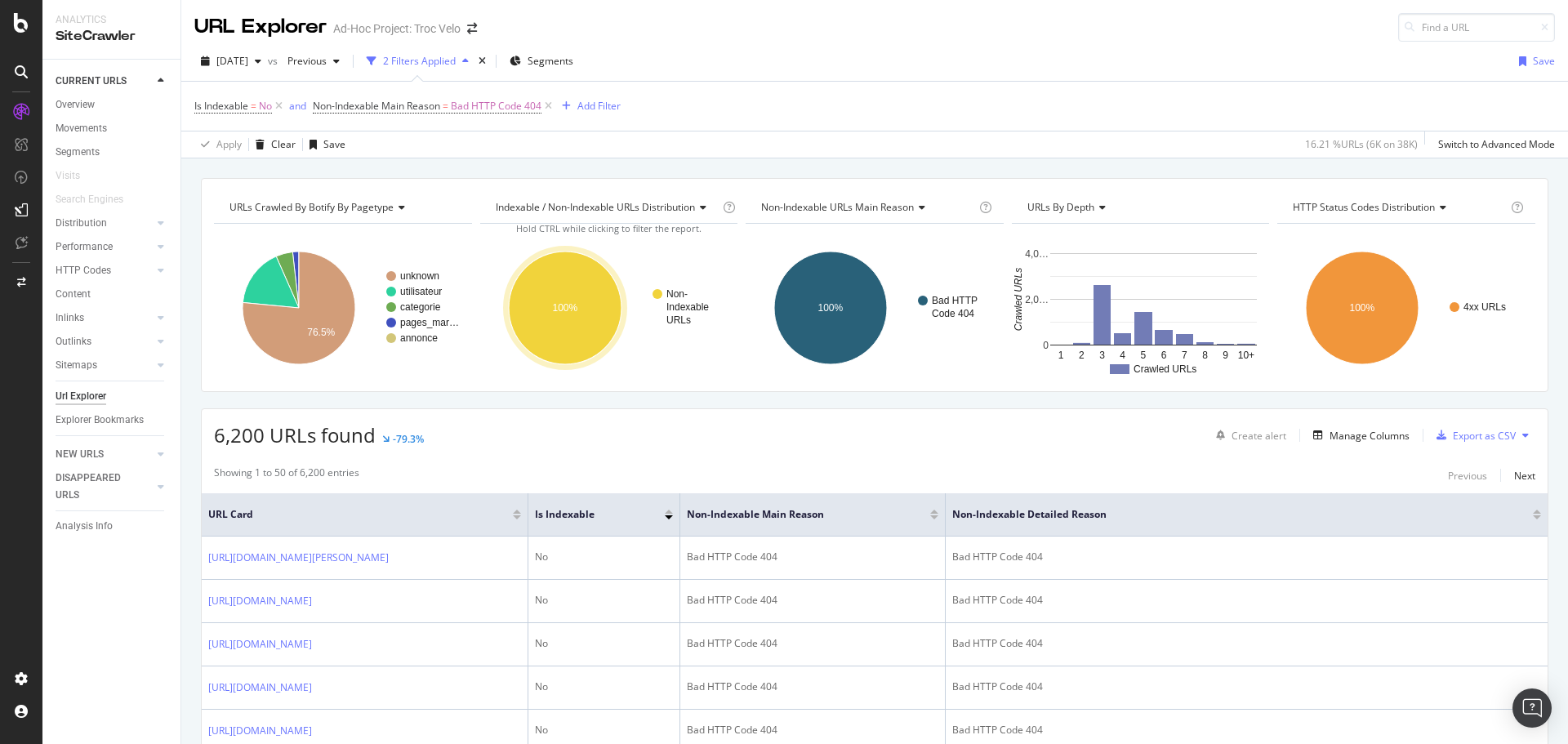
click at [363, 113] on span "Non-Indexable Main Reason = Bad HTTP Code 404" at bounding box center [434, 106] width 243 height 23
click at [365, 107] on span "Non-Indexable Main Reason" at bounding box center [376, 106] width 127 height 14
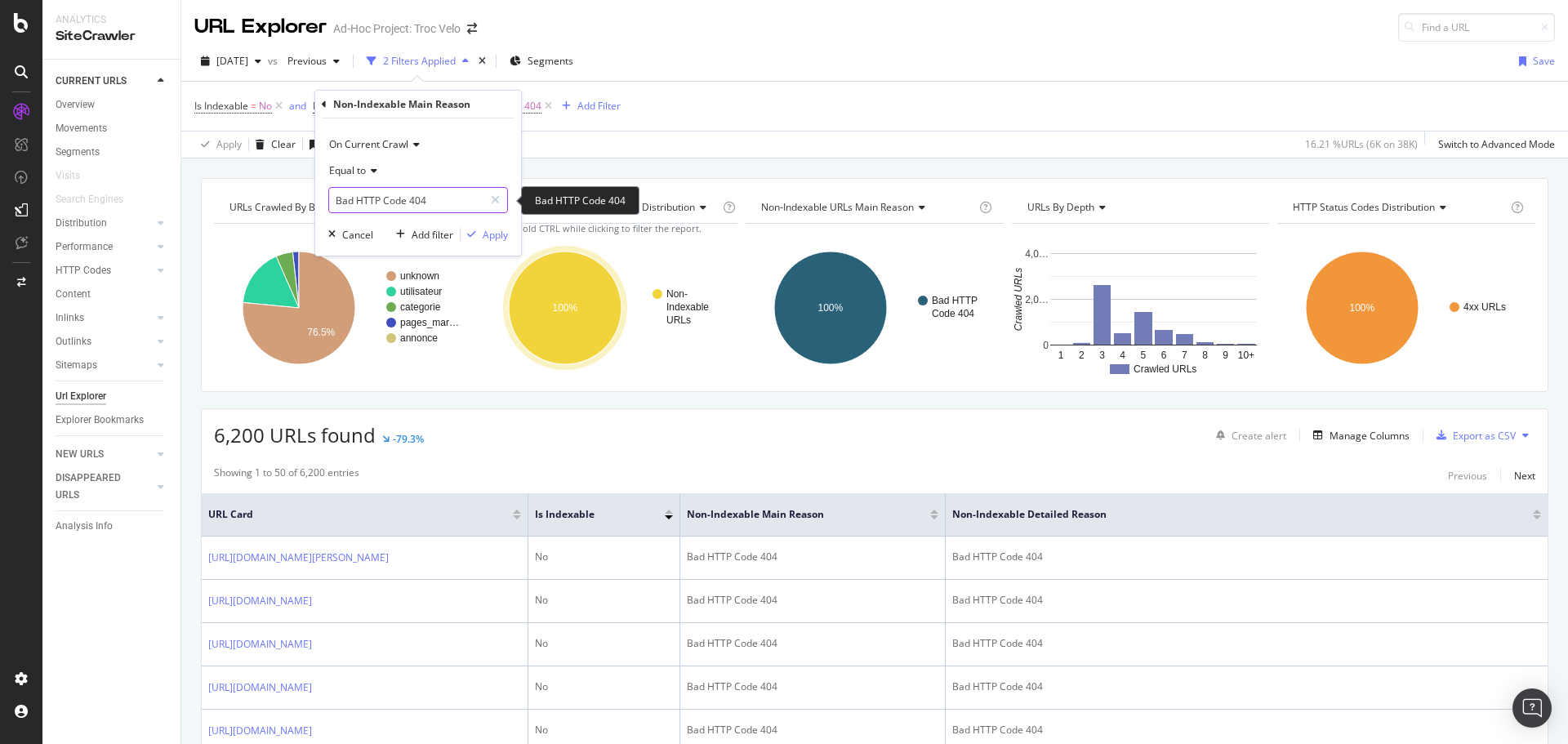
click at [387, 196] on input "Bad HTTP Code 404" at bounding box center [406, 200] width 154 height 26
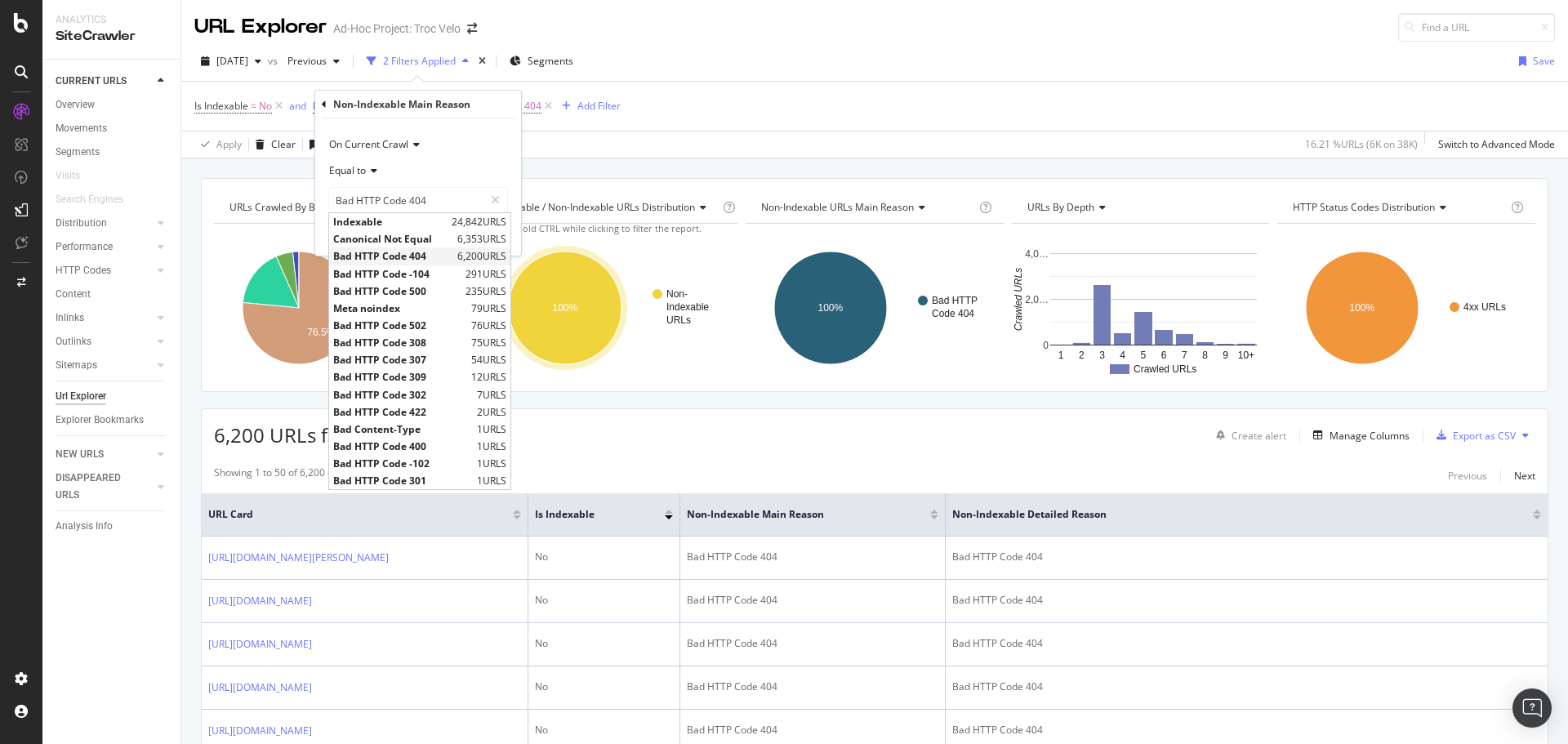
click at [392, 260] on span "Bad HTTP Code 404" at bounding box center [393, 257] width 120 height 14
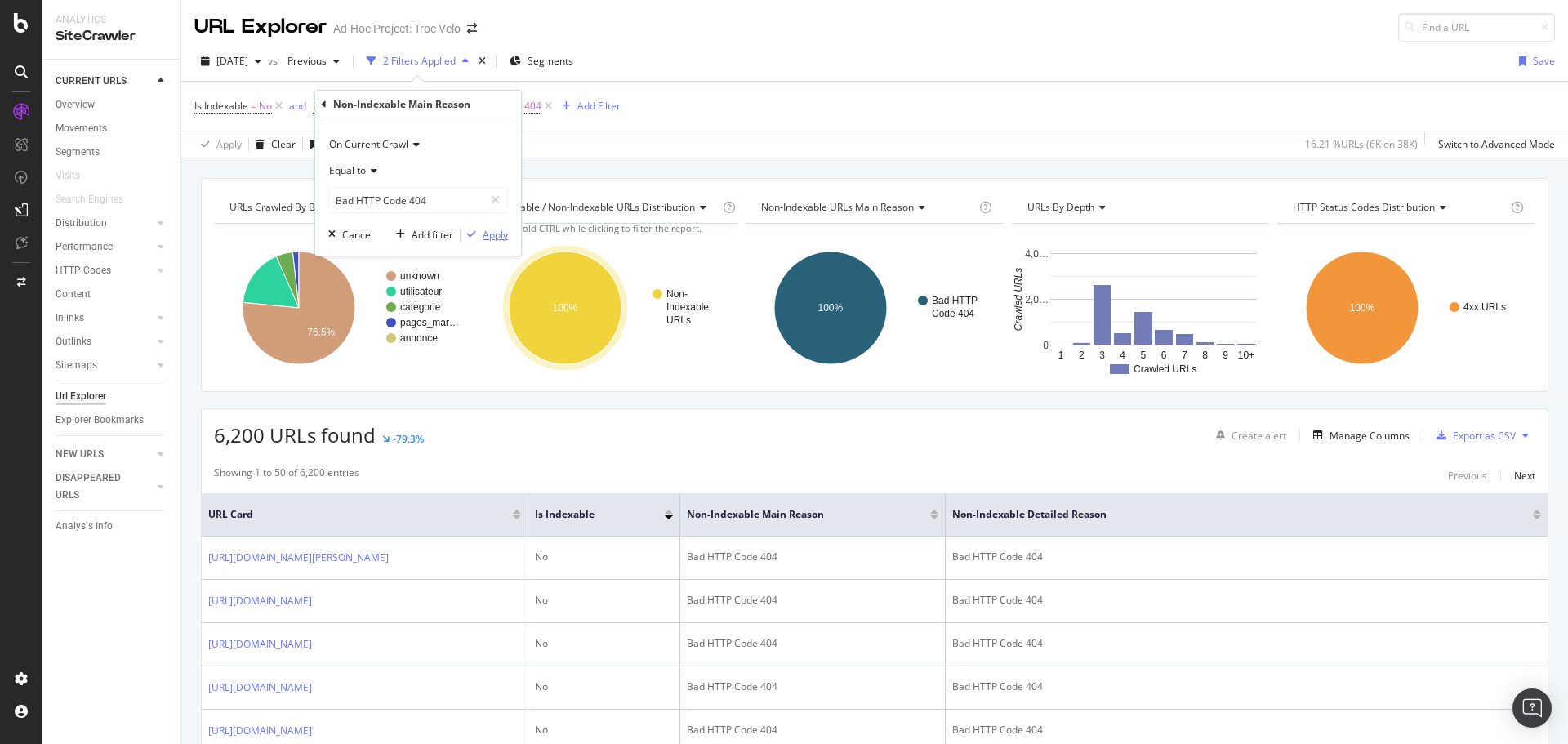
click at [481, 235] on div "button" at bounding box center [471, 235] width 22 height 10
click at [280, 108] on icon at bounding box center [279, 106] width 14 height 17
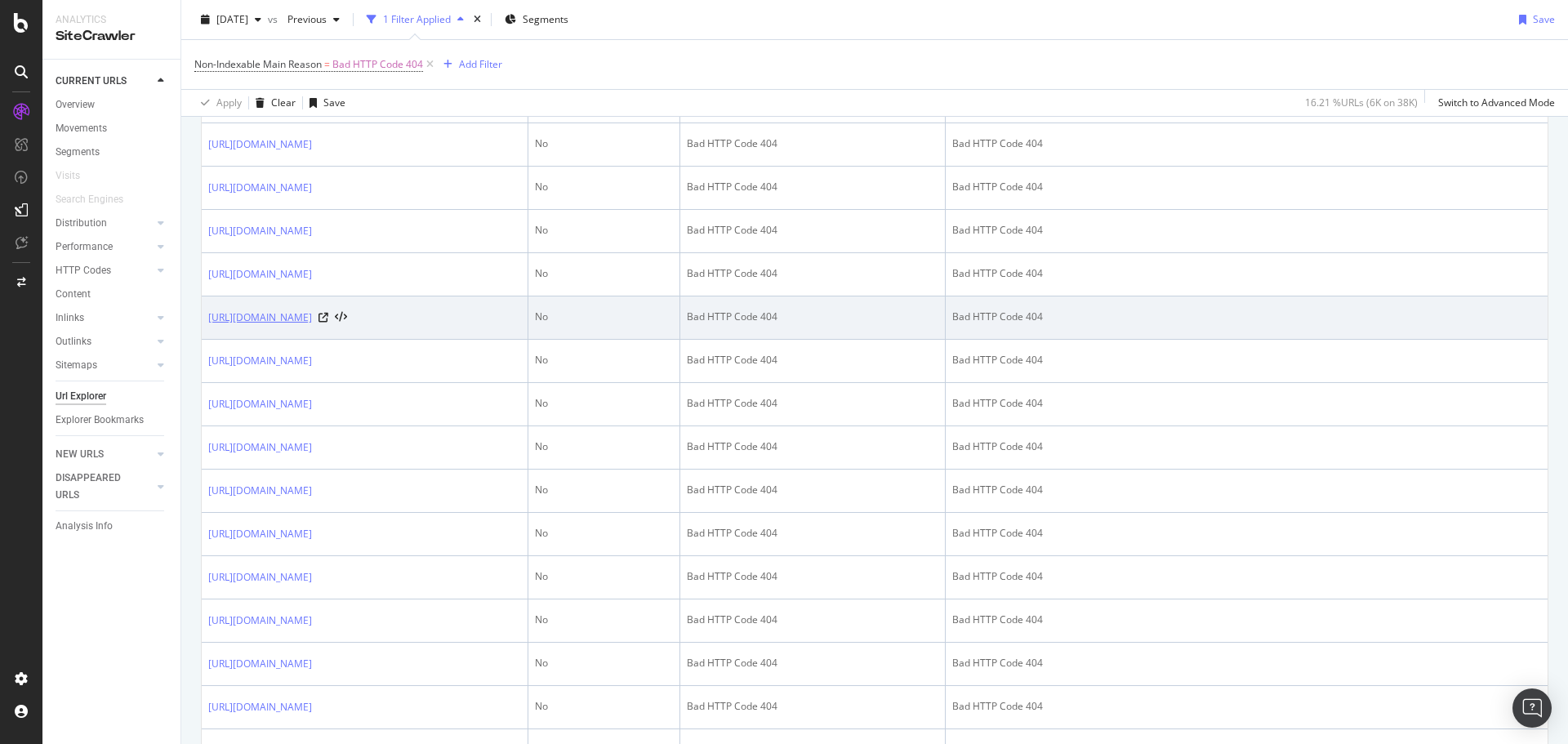
scroll to position [572, 0]
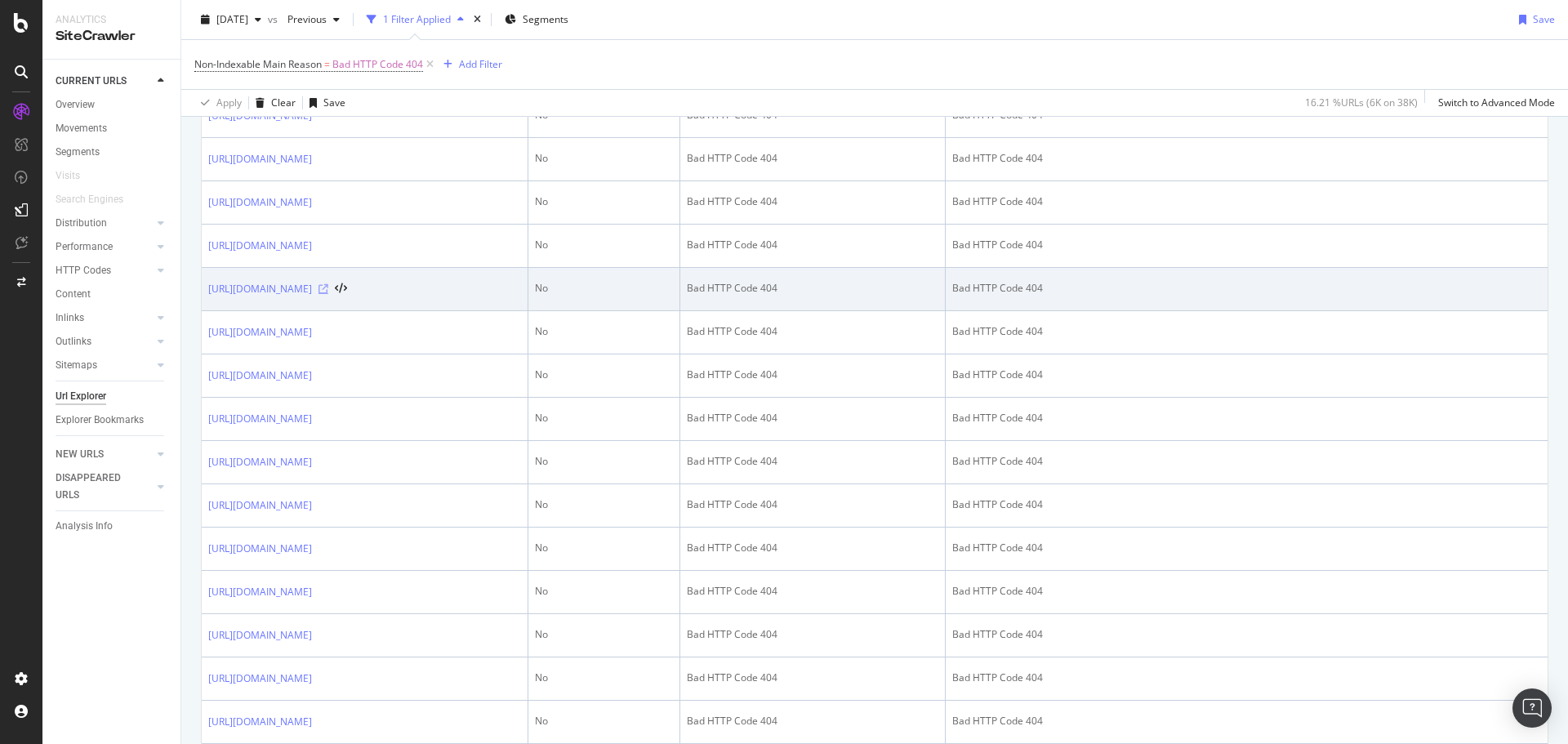
click at [328, 294] on icon at bounding box center [323, 289] width 10 height 10
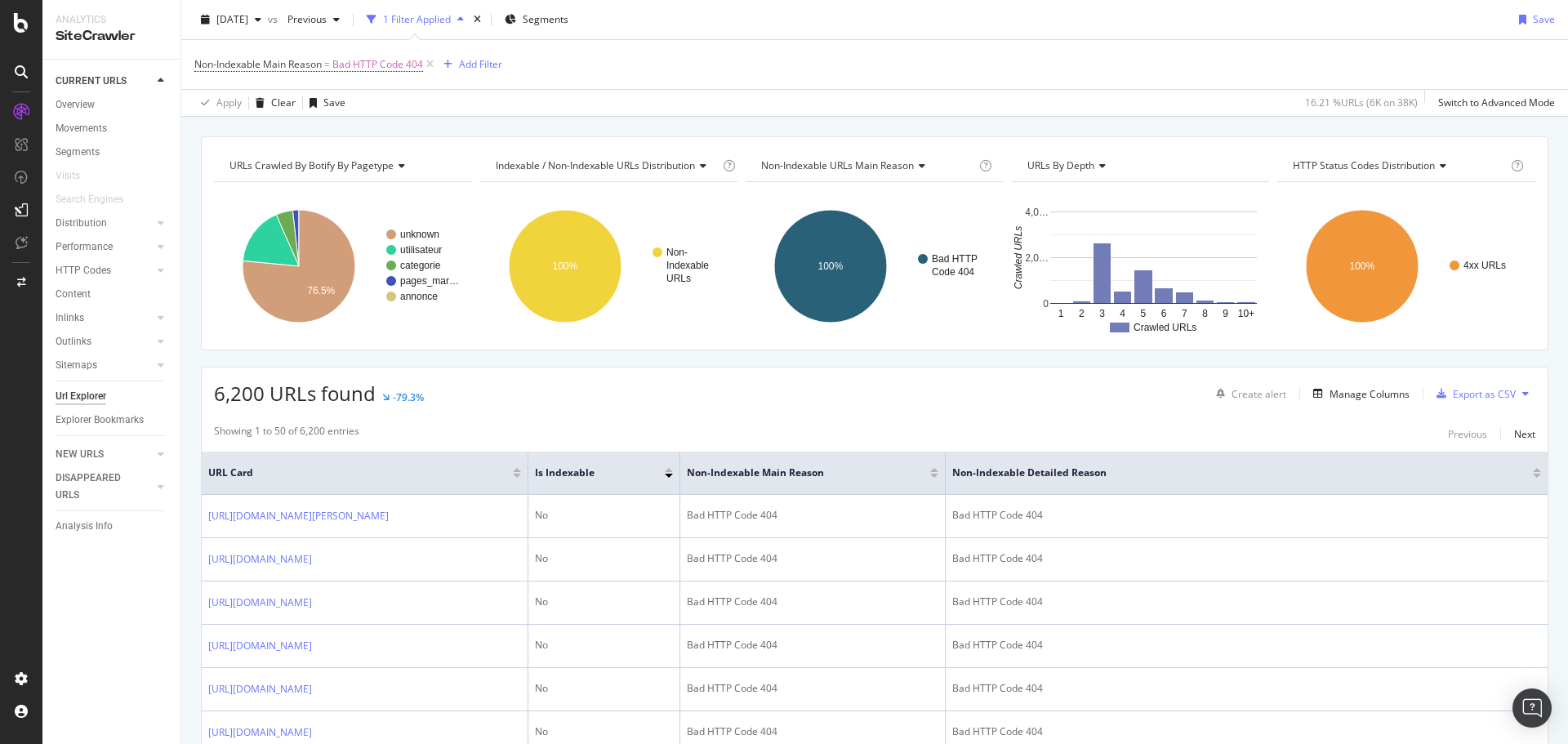
scroll to position [0, 0]
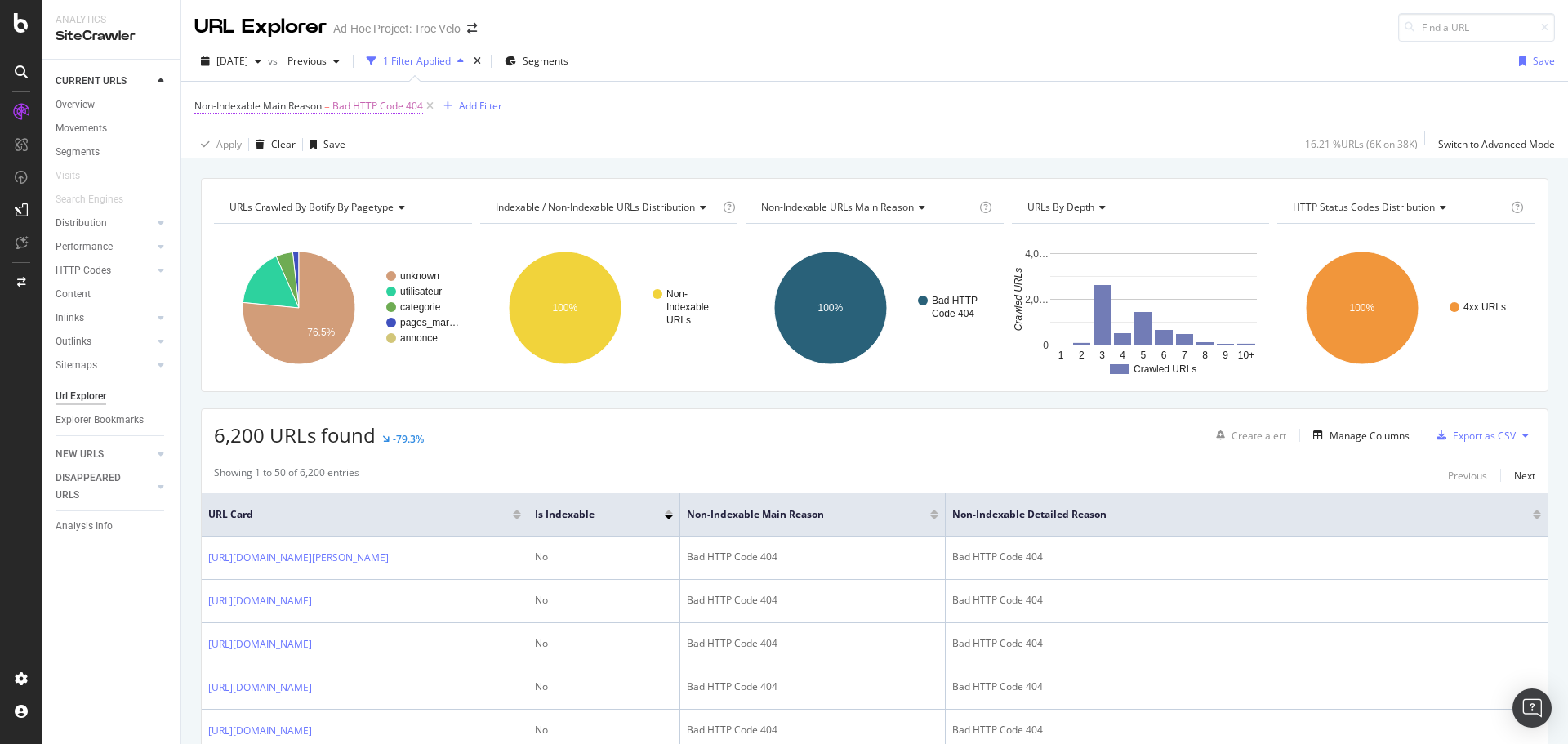
click at [330, 107] on span "=" at bounding box center [327, 106] width 6 height 14
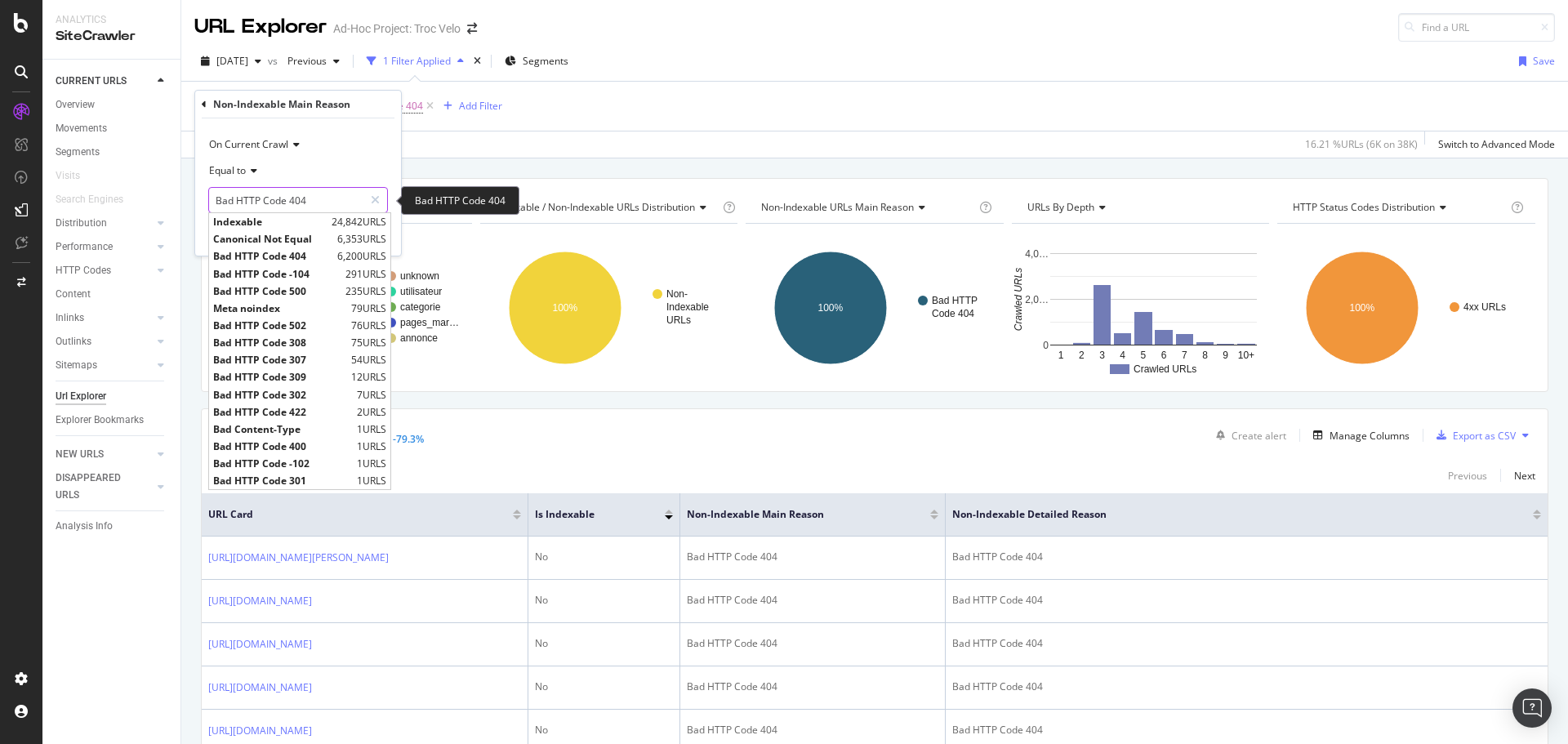
click at [279, 198] on input "Bad HTTP Code 404" at bounding box center [286, 200] width 154 height 26
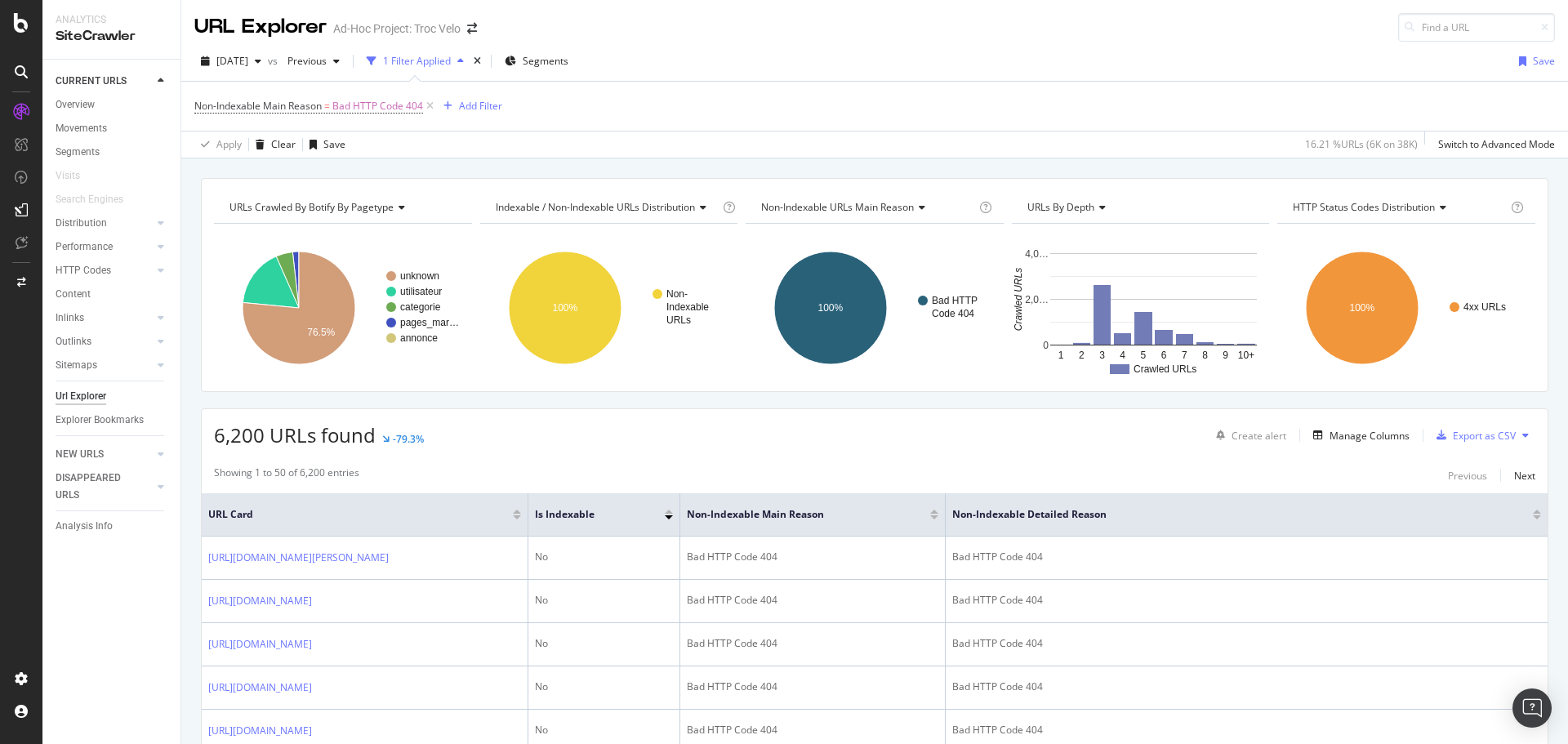
click at [637, 106] on div "Non-Indexable Main Reason = Bad HTTP Code 404 Add Filter" at bounding box center [874, 107] width 1360 height 49
